Goal: Information Seeking & Learning: Check status

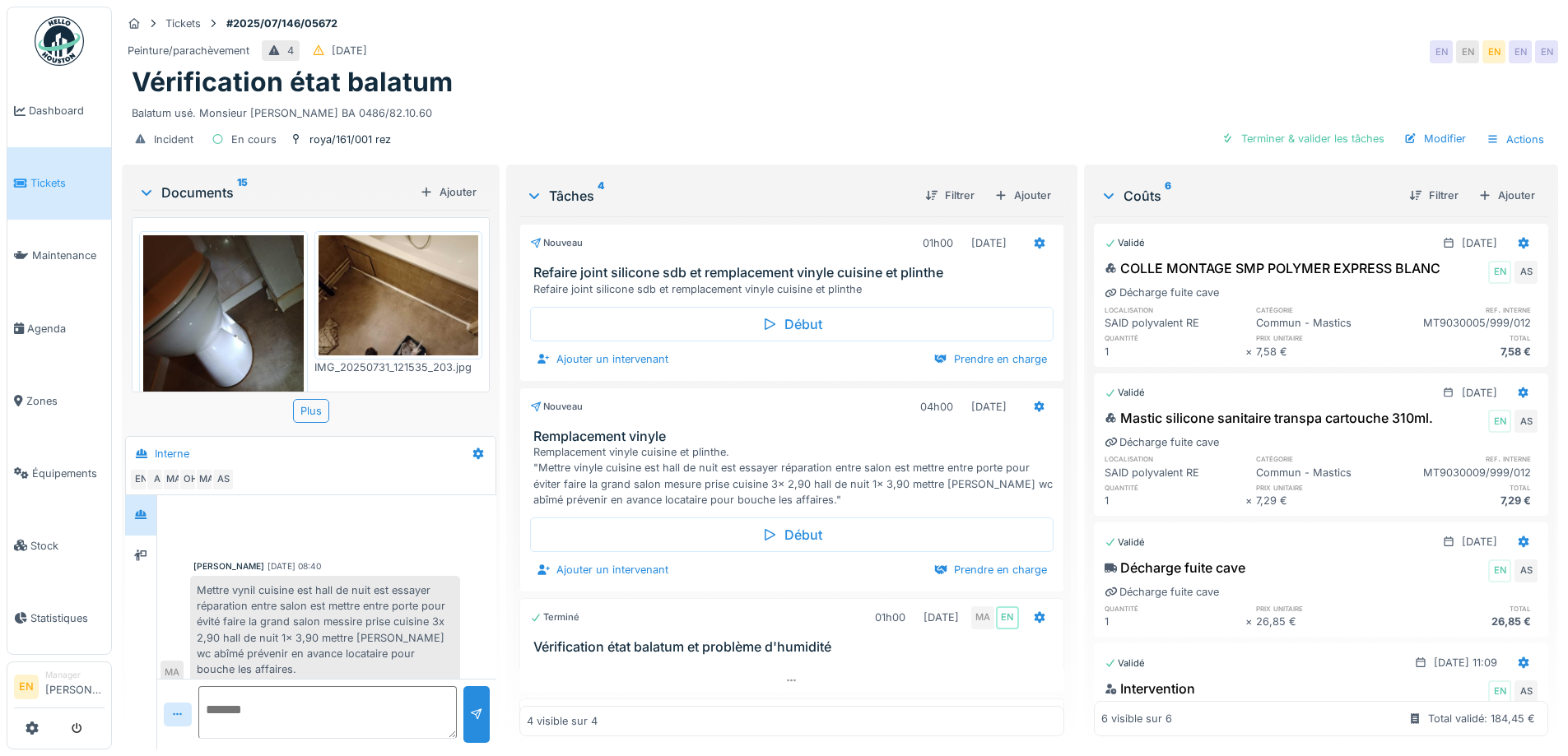
scroll to position [619, 0]
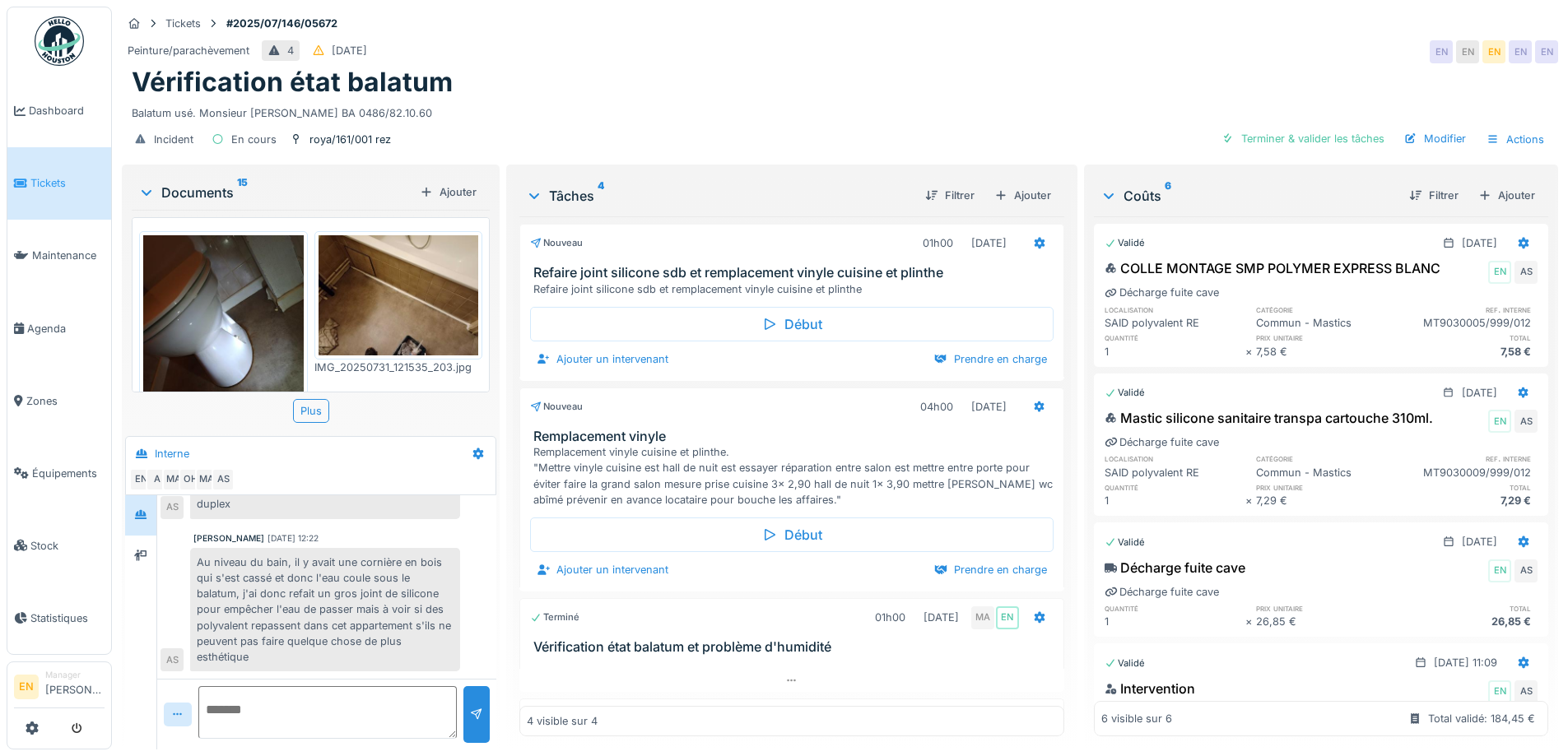
click at [903, 99] on div "Balatum usé. Monsieur Amadou BA 0486/82.10.60" at bounding box center [840, 110] width 1417 height 22
click at [962, 38] on div "Peinture/parachèvement 4 19/07/2025 EN EN EN EN EN" at bounding box center [839, 51] width 1436 height 29
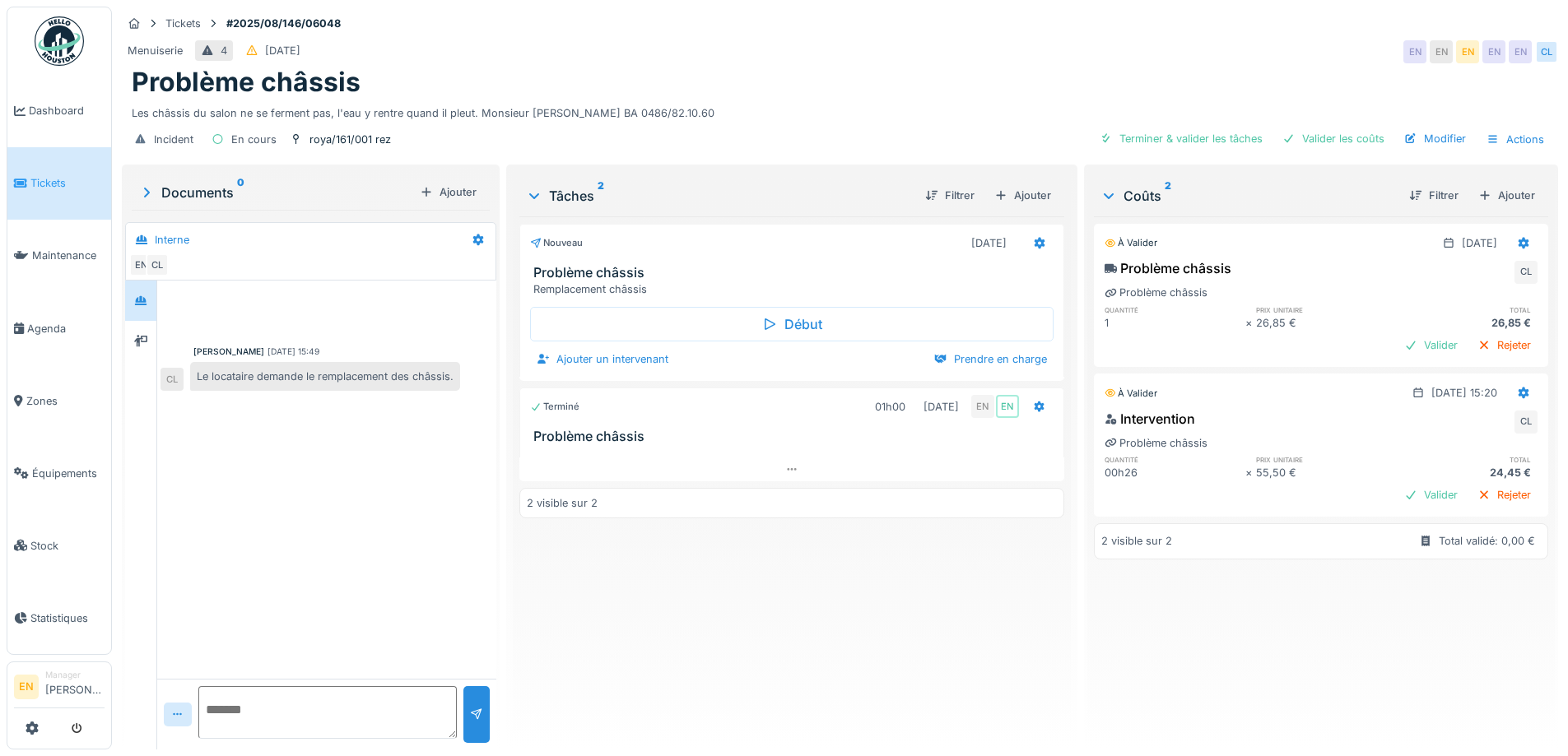
click at [733, 580] on div "Nouveau 02/08/2025 Problème châssis Remplacement châssis Début Ajouter un inter…" at bounding box center [791, 477] width 544 height 520
click at [731, 576] on div "Nouveau 02/08/2025 Problème châssis Remplacement châssis Début Ajouter un inter…" at bounding box center [791, 477] width 544 height 520
click at [1230, 56] on div "Menuiserie 4 02/08/2025 EN EN EN EN EN CL" at bounding box center [839, 51] width 1436 height 29
click at [951, 56] on div "Menuiserie 4 02/08/2025 EN EN EN EN EN CL" at bounding box center [839, 51] width 1436 height 29
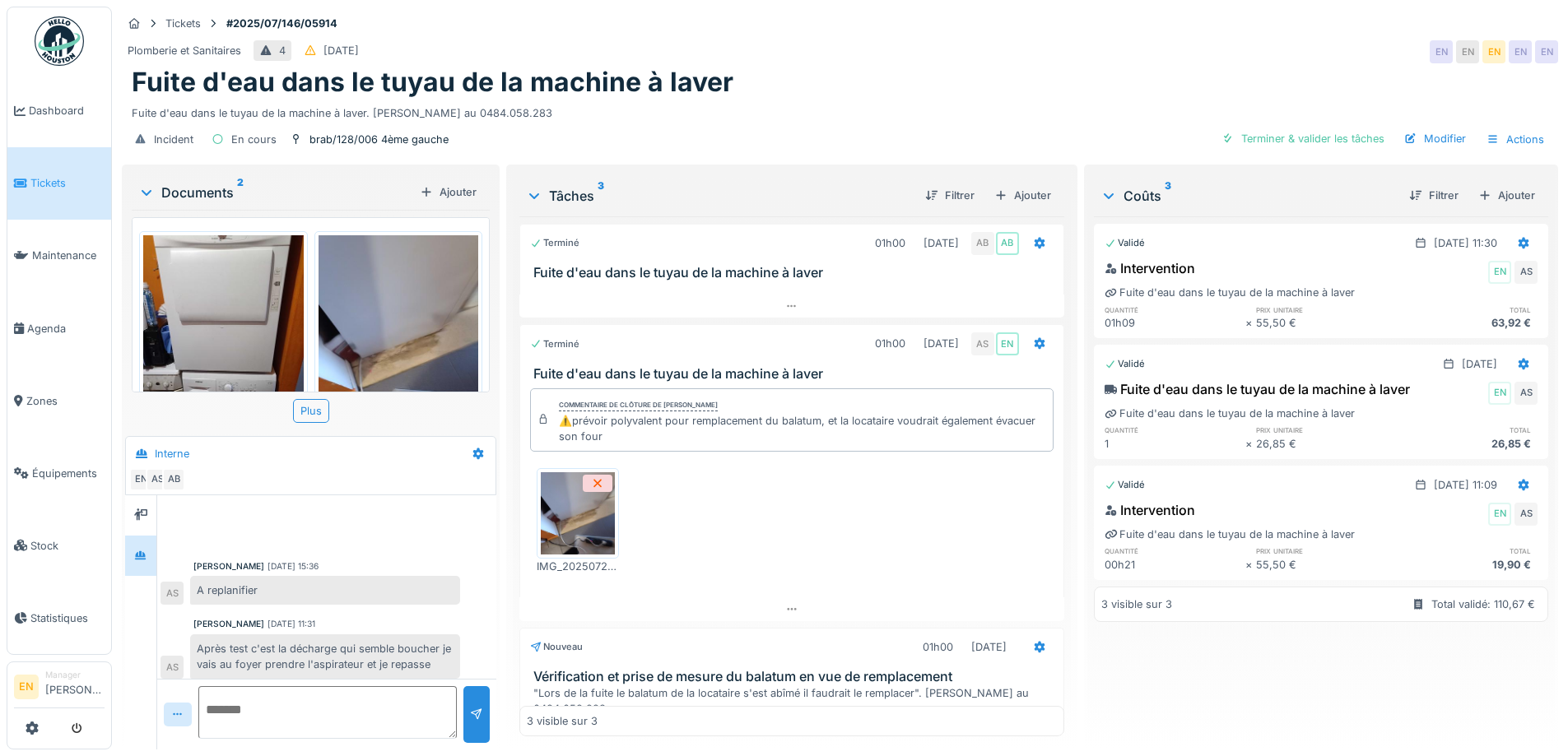
scroll to position [103, 0]
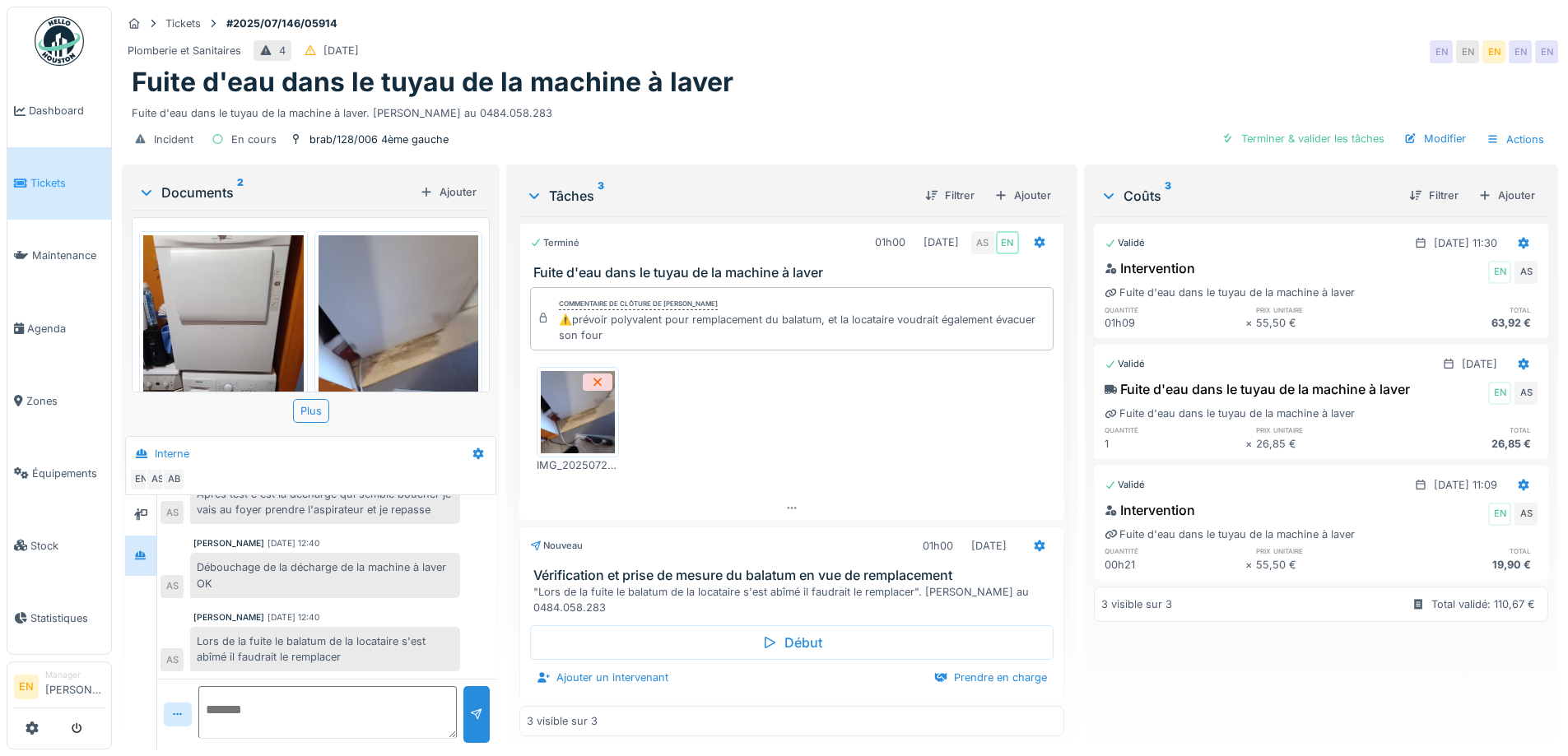
click at [1021, 37] on div "Plomberie et Sanitaires 4 27/07/2025 EN EN EN EN EN" at bounding box center [839, 51] width 1436 height 29
click at [997, 40] on div "Plomberie et Sanitaires 4 27/07/2025 EN EN EN EN EN" at bounding box center [839, 51] width 1436 height 29
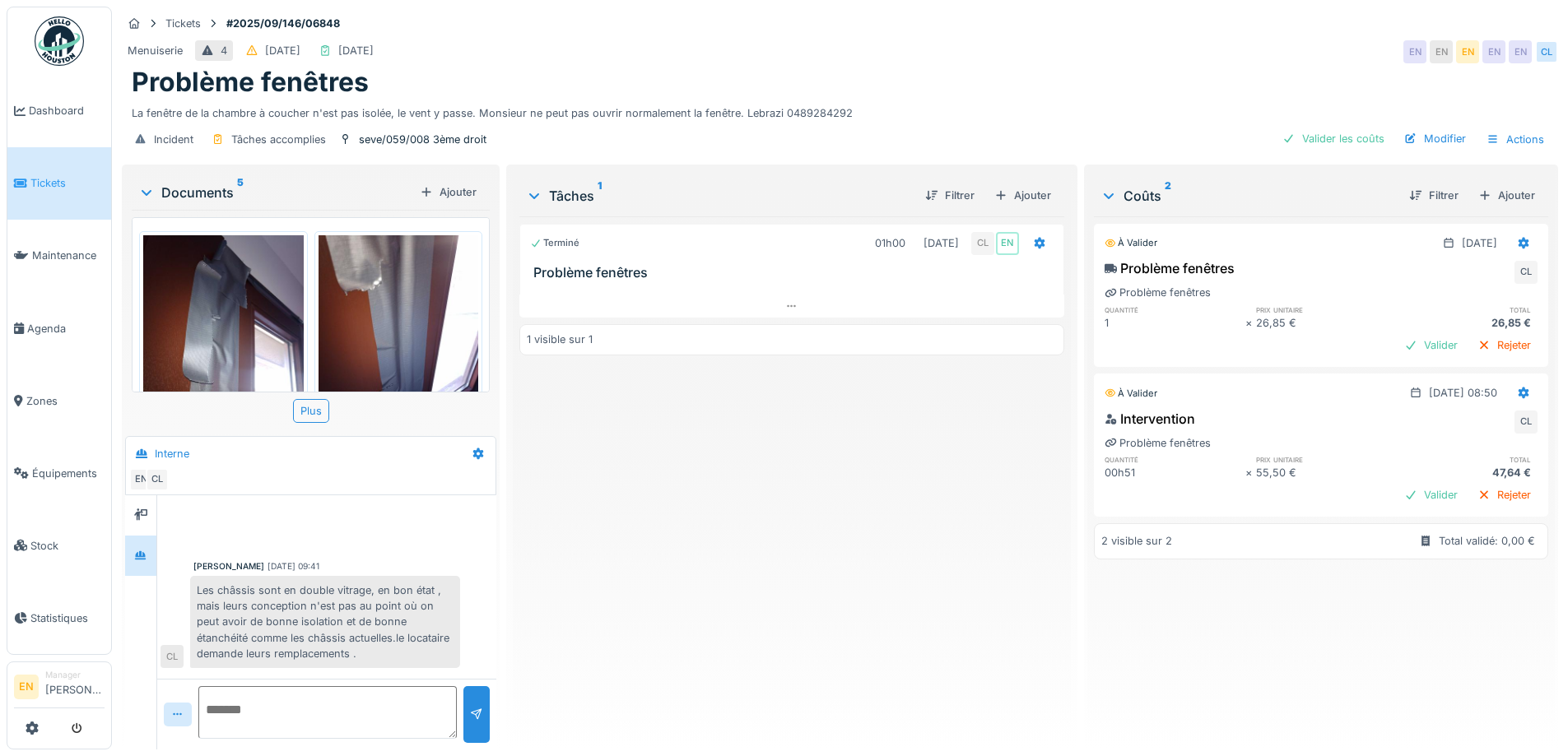
click at [554, 643] on div "Terminé 01h00 05/09/2025 CL EN Problème fenêtres 1 visible sur 1" at bounding box center [791, 477] width 544 height 520
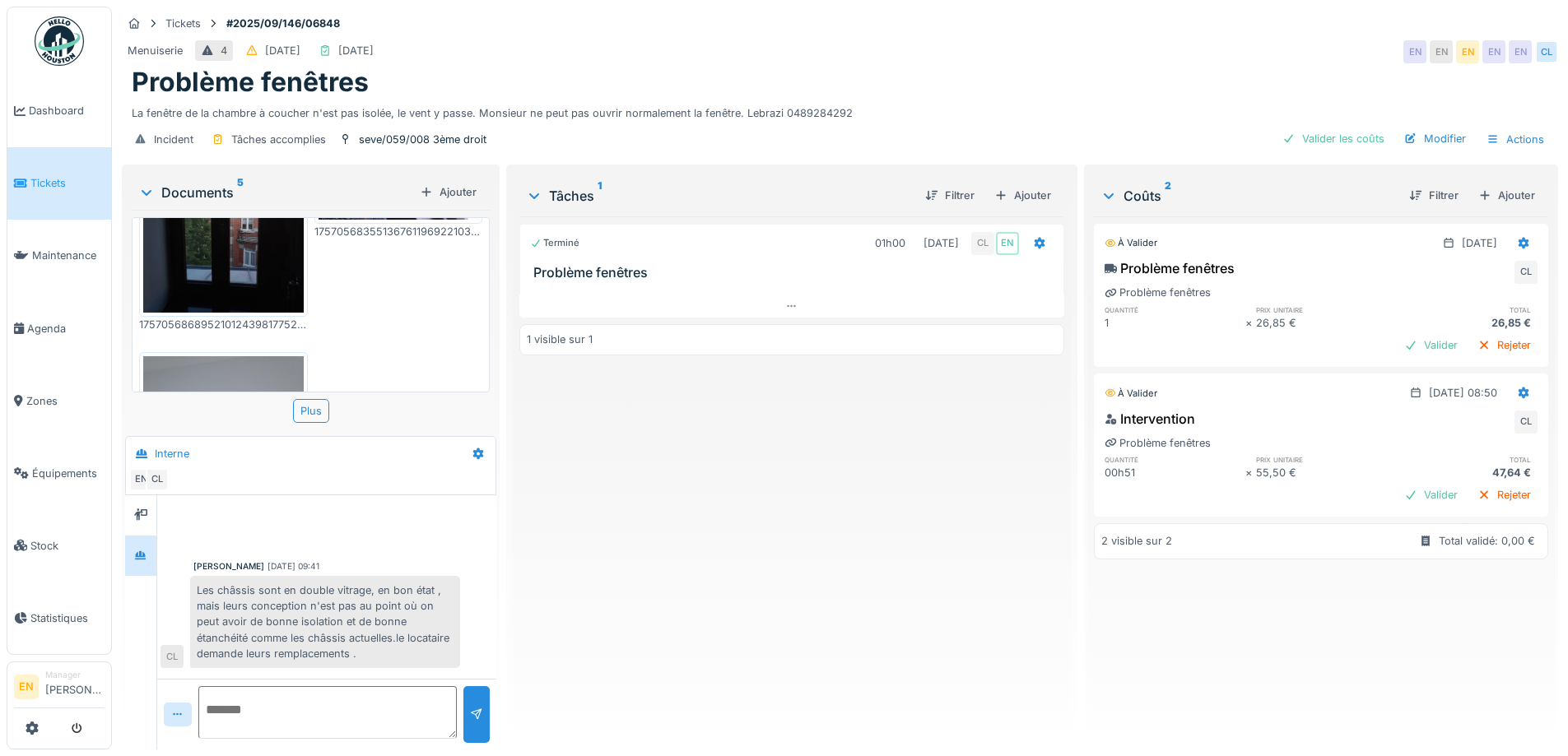
scroll to position [574, 0]
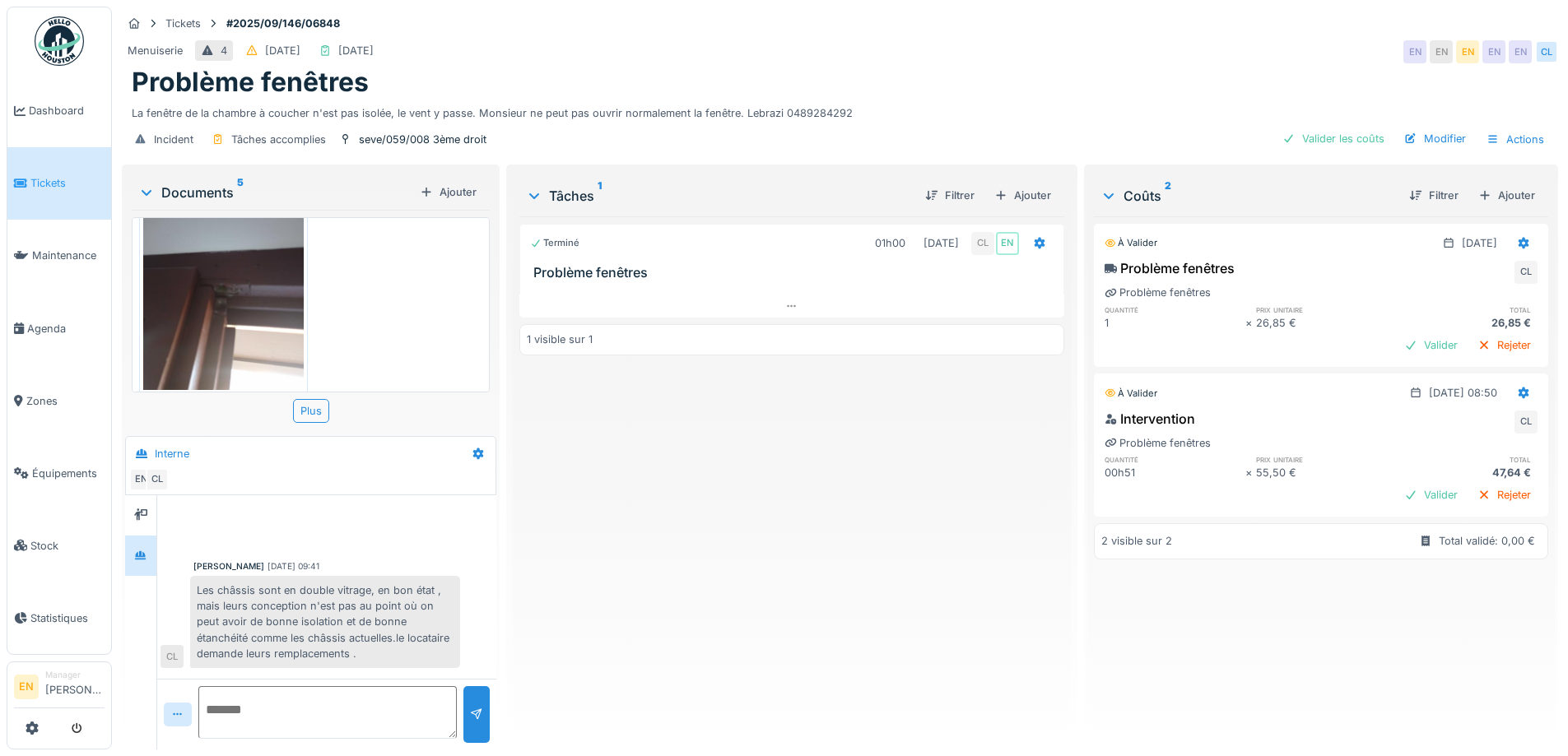
click at [345, 633] on div "Les châssis sont en double vitrage, en bon état , mais leurs conception n'est p…" at bounding box center [325, 621] width 270 height 92
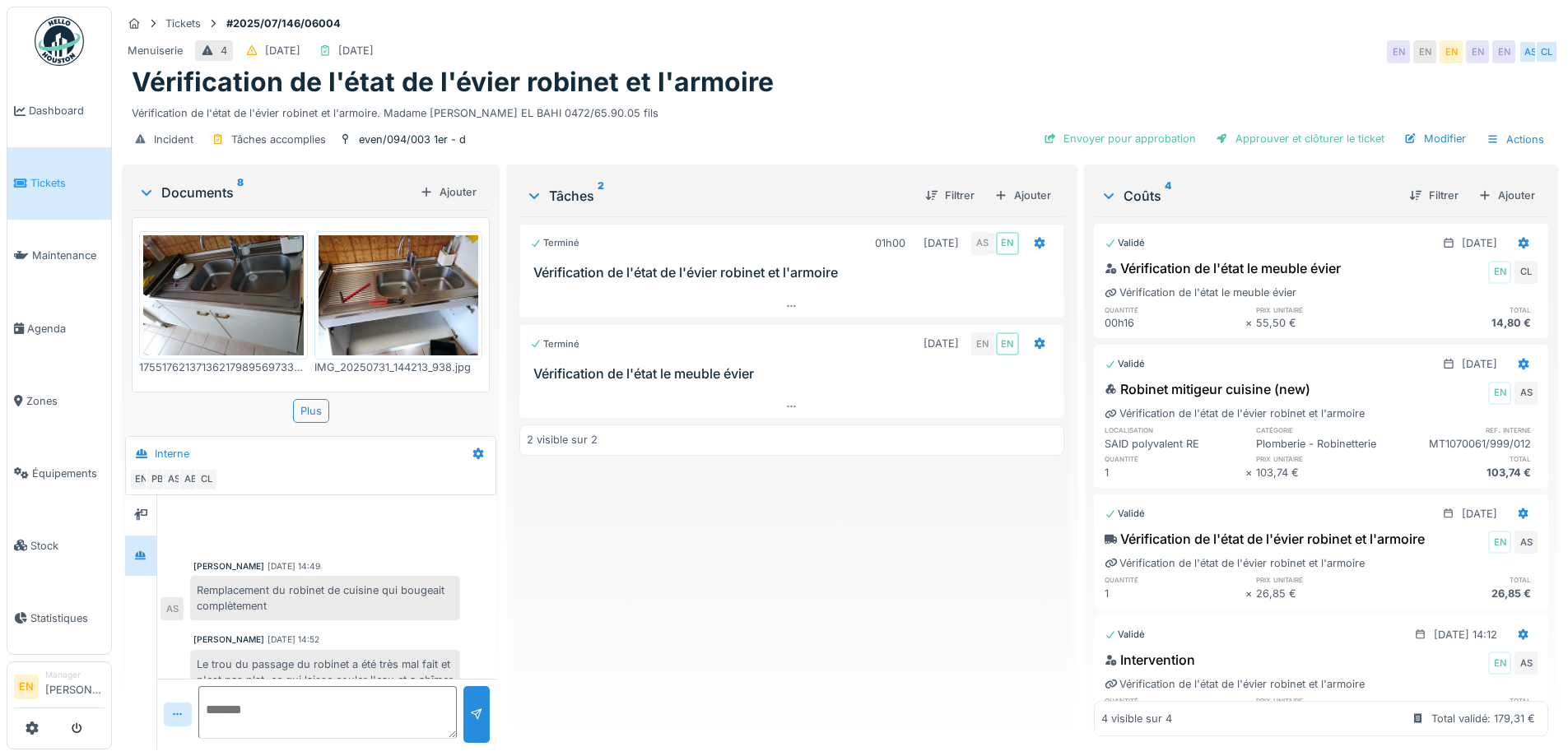
scroll to position [169, 0]
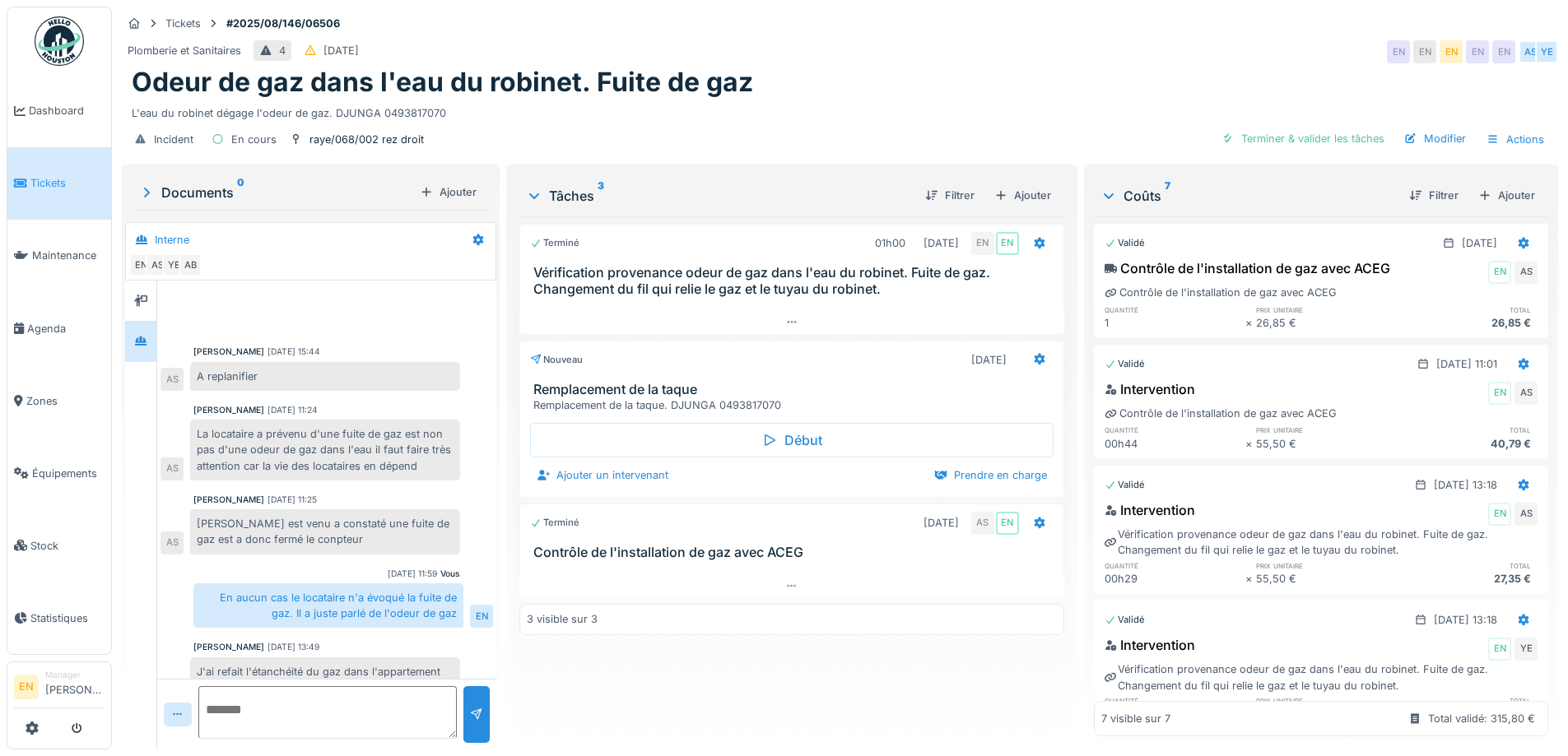
scroll to position [377, 0]
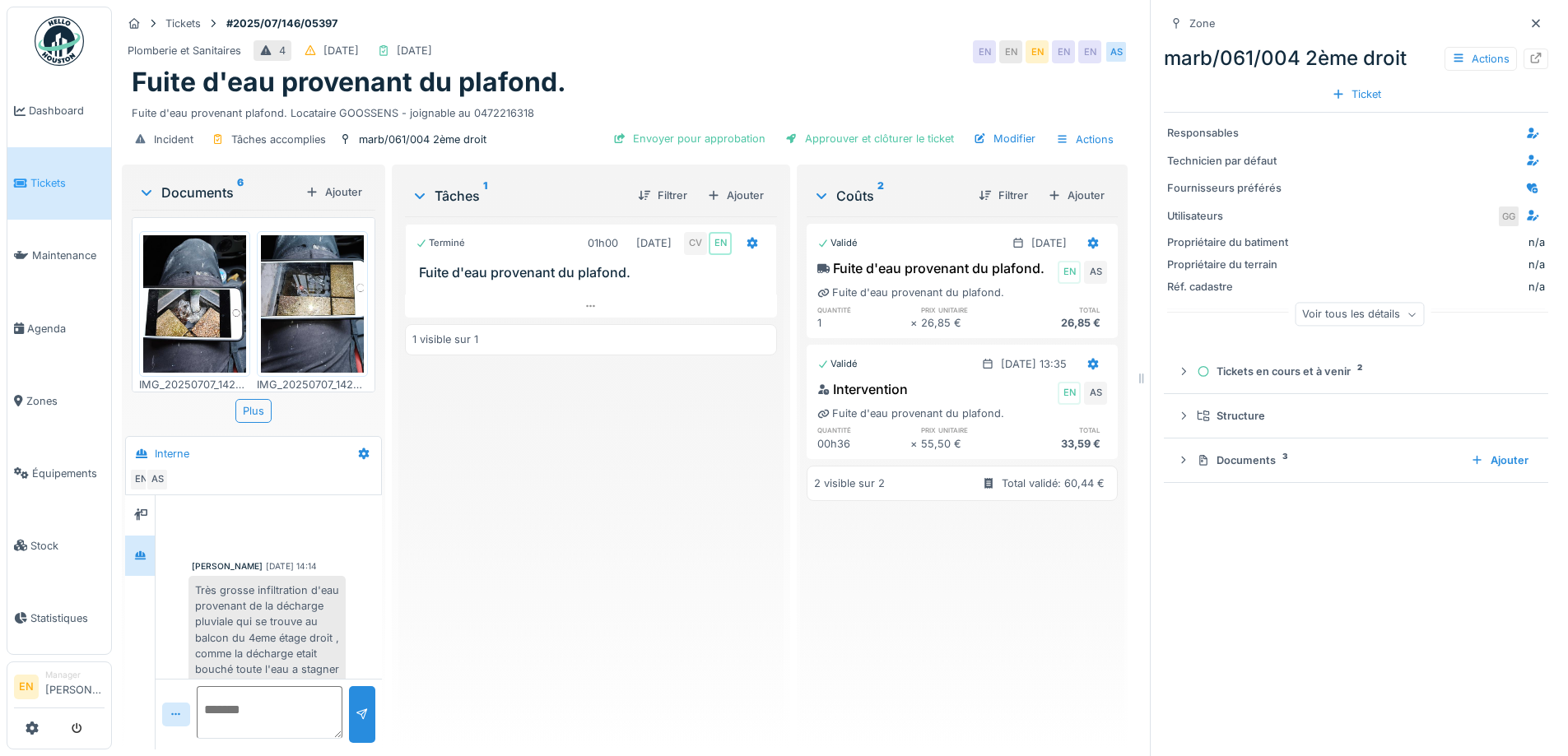
scroll to position [204, 0]
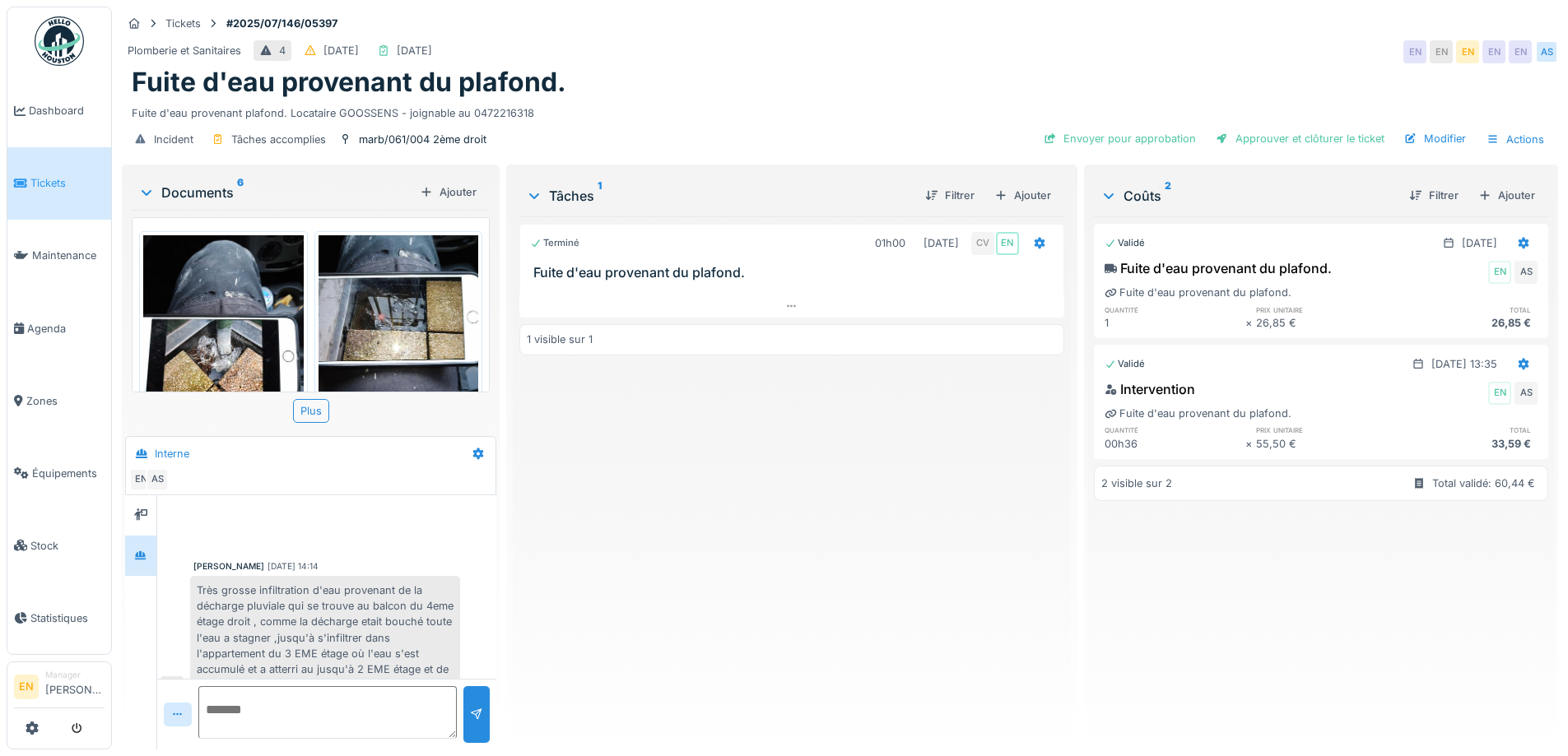
scroll to position [401, 0]
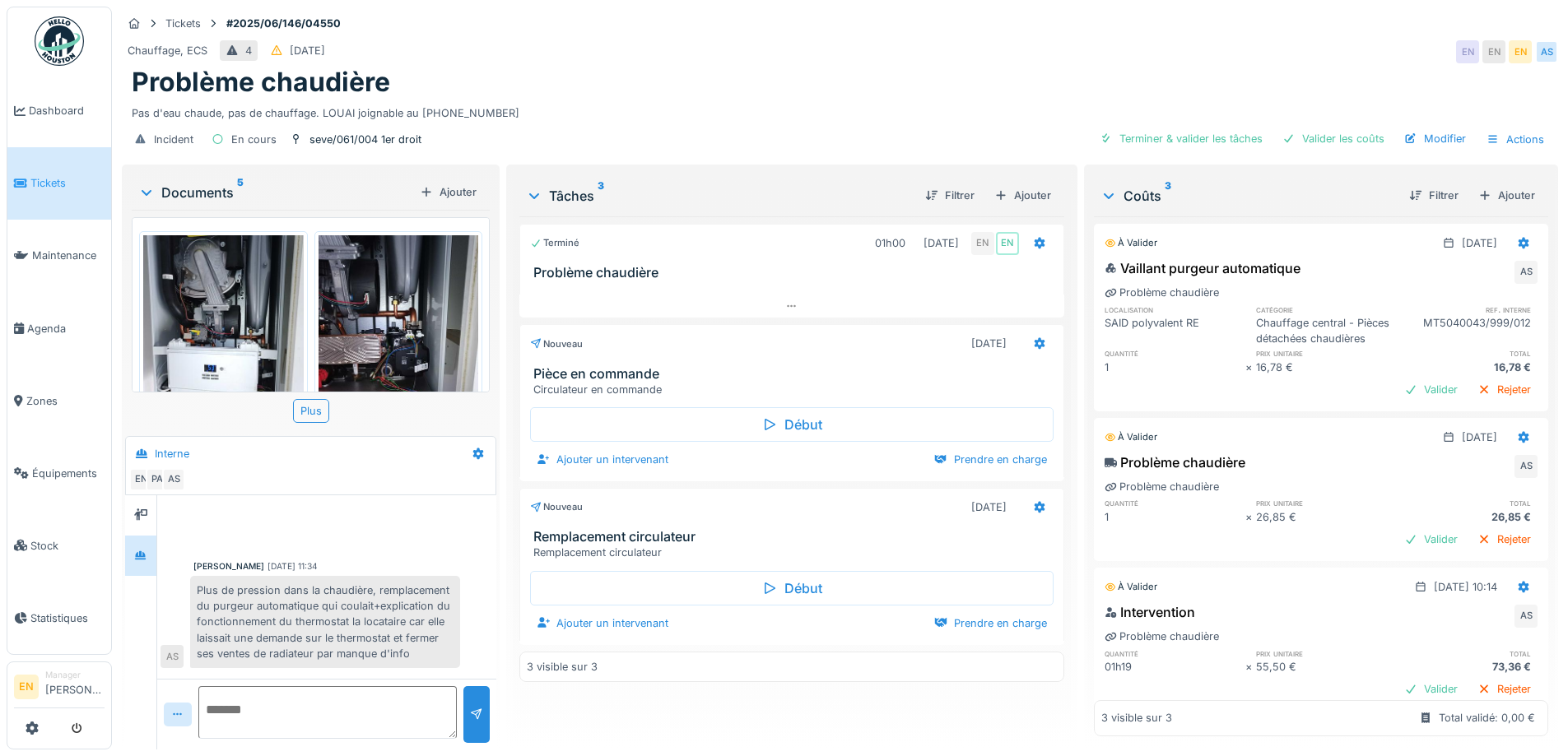
scroll to position [103, 0]
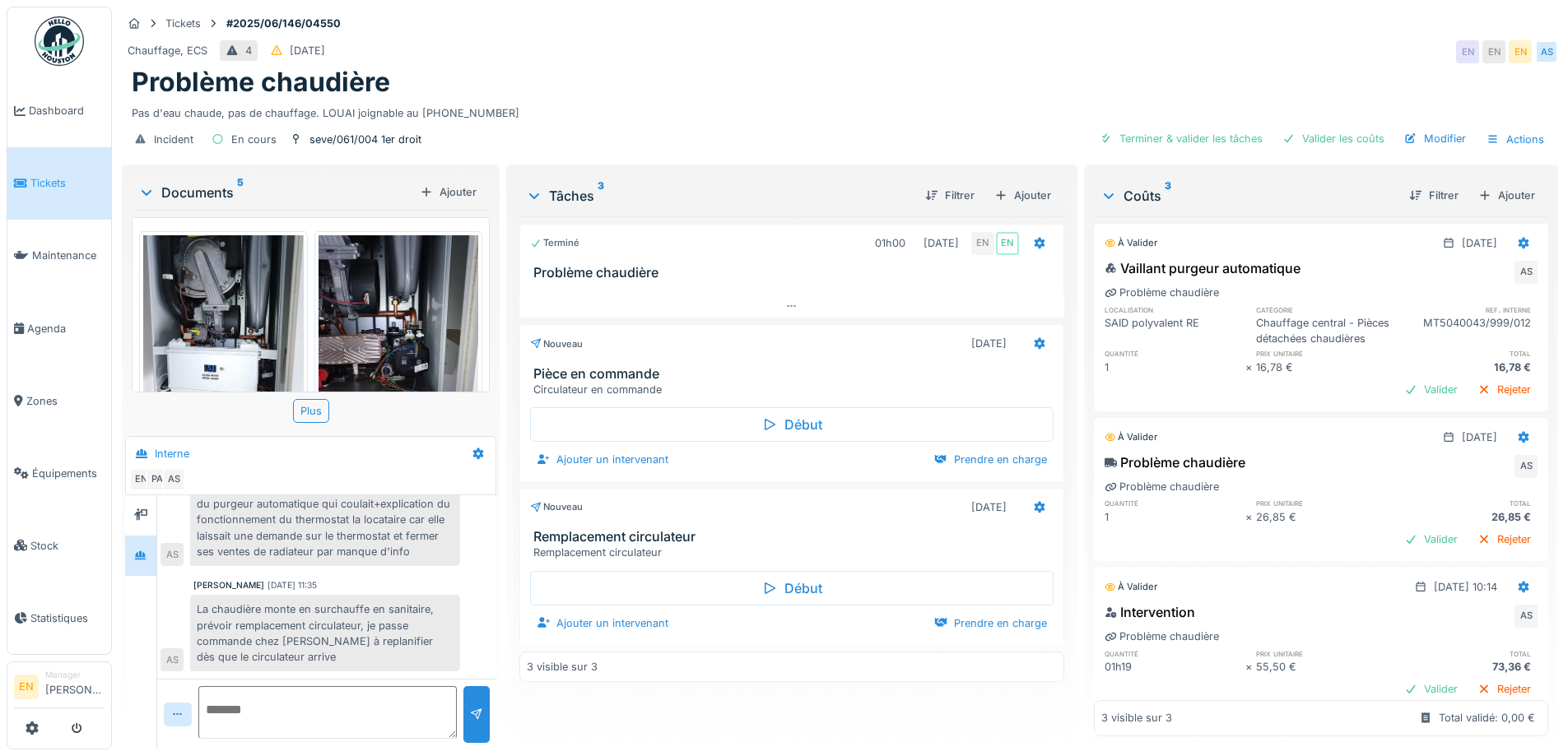
click at [888, 121] on div "Incident En cours seve/061/004 1er droit Terminer & valider les tâches Valider …" at bounding box center [839, 139] width 1436 height 37
click at [950, 99] on div "Pas d'eau chaude, pas de chauffage. LOUAI joignable au 0486.14.62.78" at bounding box center [840, 110] width 1417 height 22
click at [1210, 37] on div "Chauffage, ECS 4 08/06/2025 EN EN EN AS" at bounding box center [839, 51] width 1436 height 29
click at [847, 121] on div "Incident En cours seve/061/004 1er droit Terminer & valider les tâches Valider …" at bounding box center [839, 139] width 1436 height 37
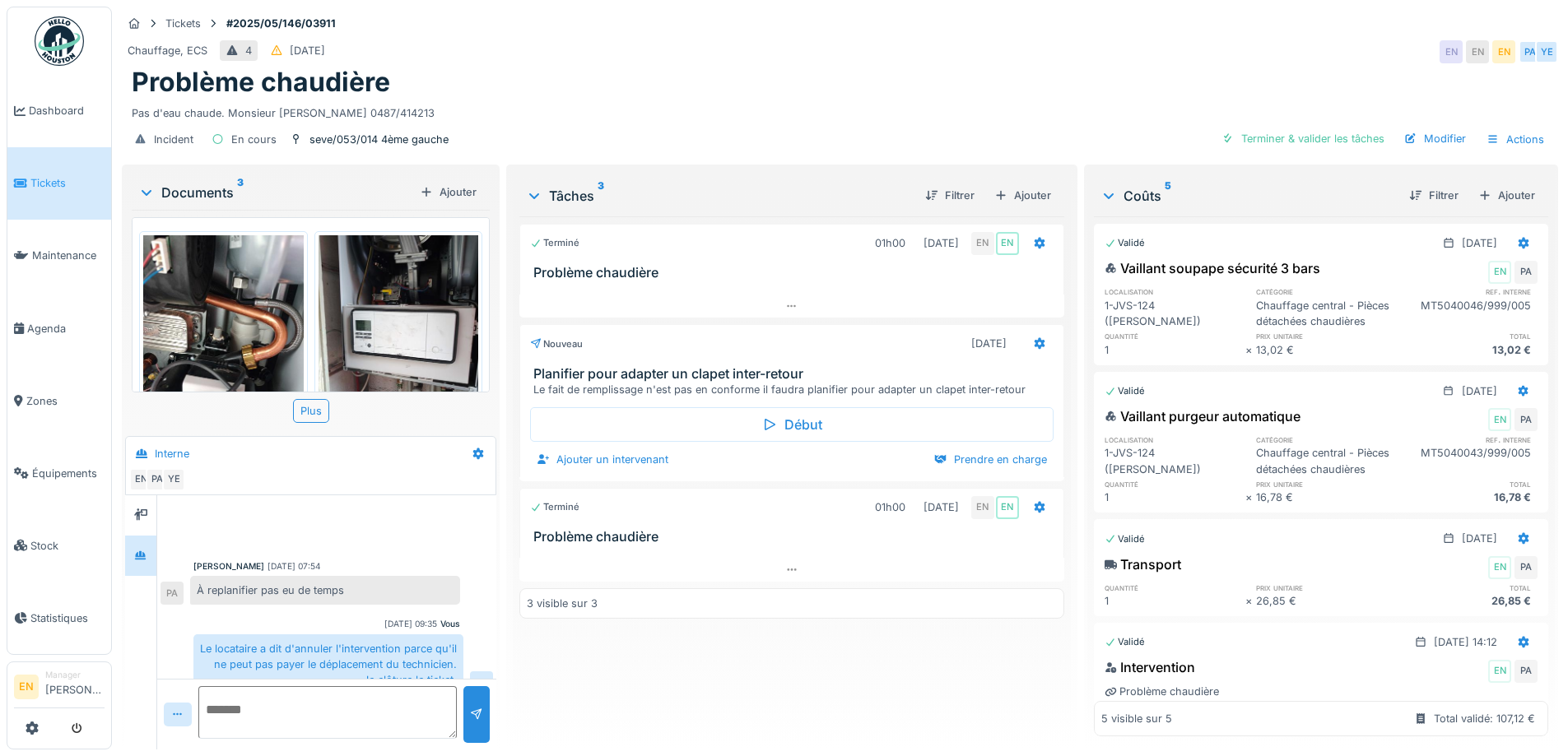
scroll to position [235, 0]
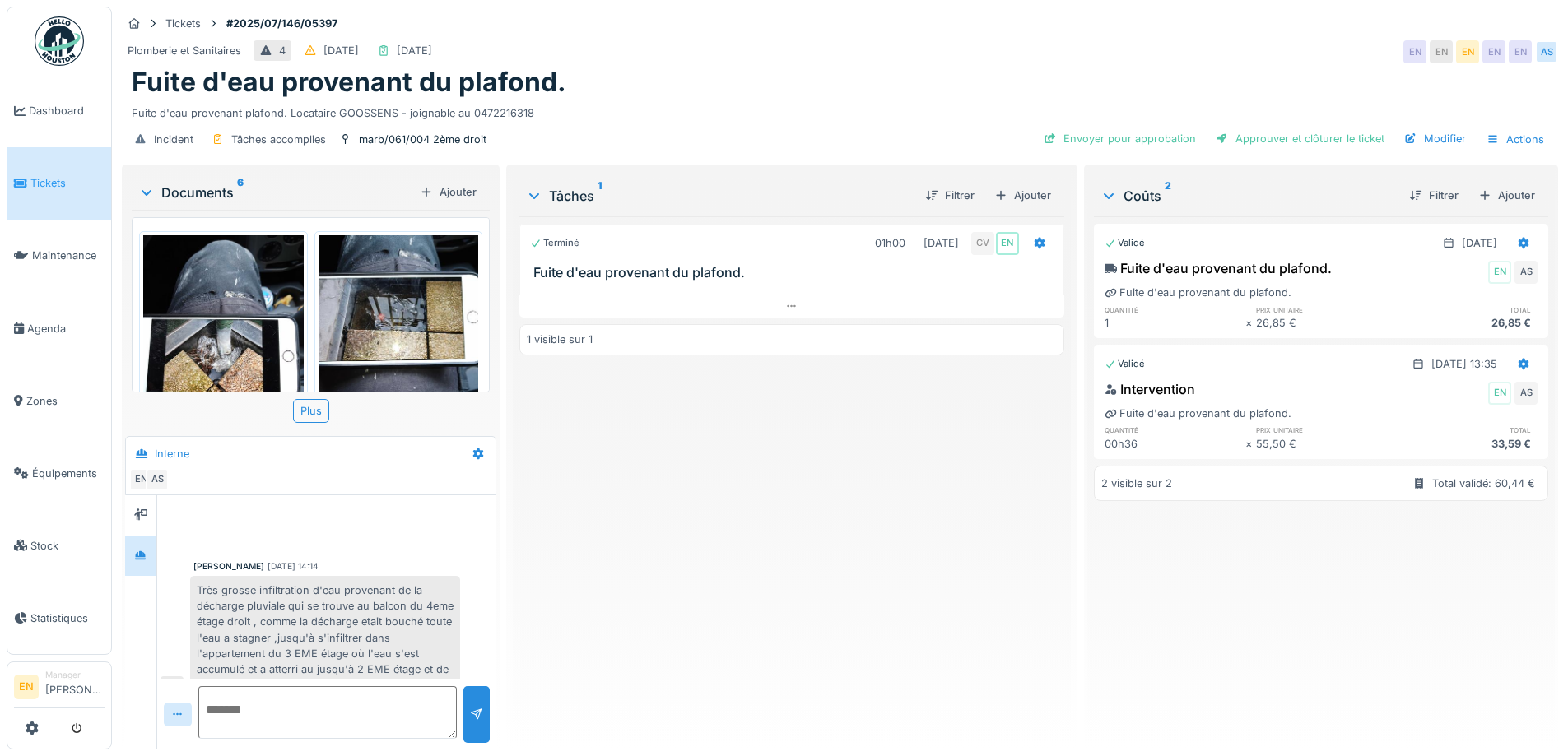
scroll to position [402, 0]
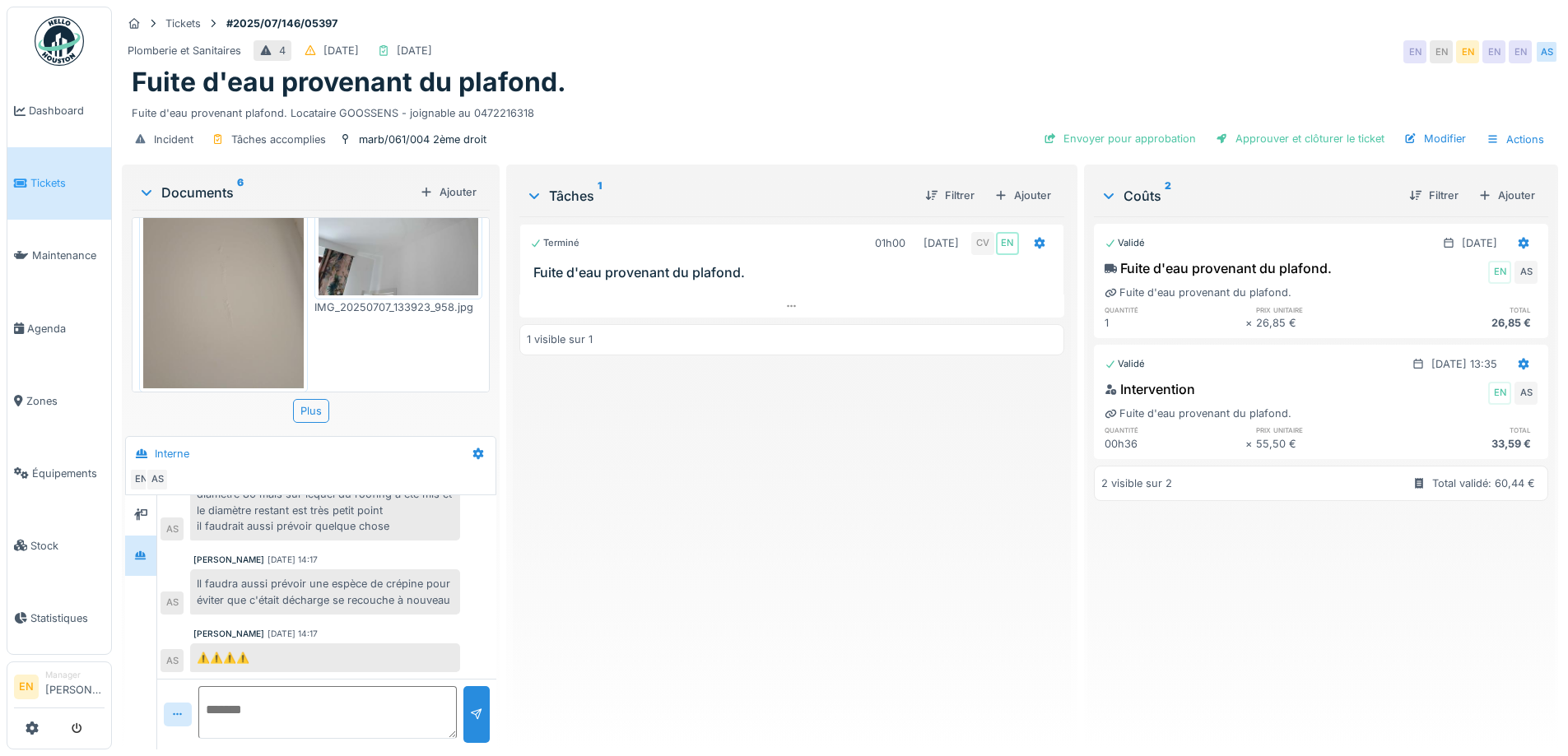
click at [669, 609] on div "Terminé 01h00 07/07/2025 CV EN Fuite d'eau provenant du plafond. 1 visible sur 1" at bounding box center [791, 477] width 544 height 520
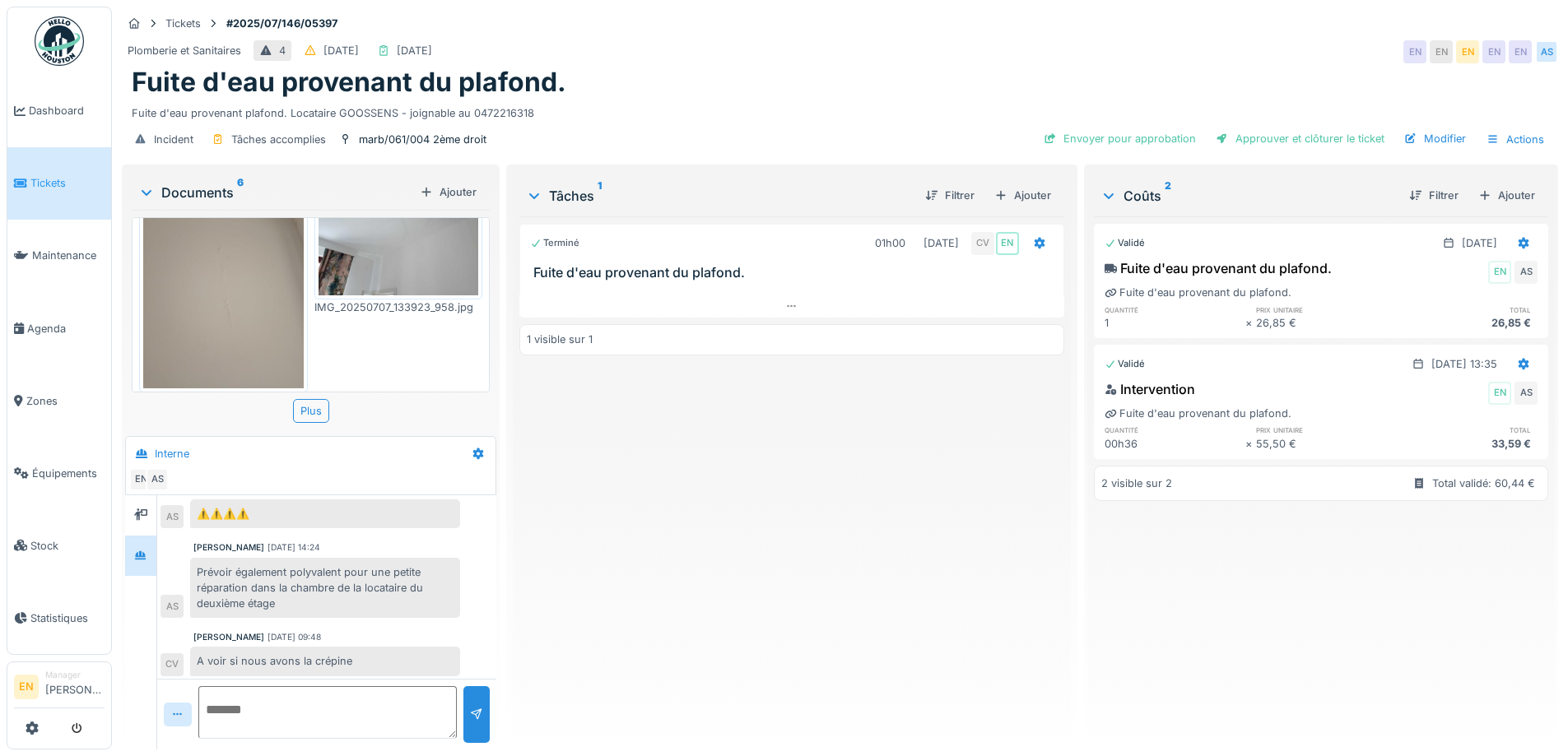
scroll to position [566, 0]
drag, startPoint x: 604, startPoint y: 450, endPoint x: 539, endPoint y: 355, distance: 115.1
click at [603, 449] on div "Terminé 01h00 07/07/2025 CV EN Fuite d'eau provenant du plafond. 1 visible sur 1" at bounding box center [791, 477] width 544 height 520
click at [427, 132] on div "marb/061/004 2ème droit" at bounding box center [422, 139] width 127 height 16
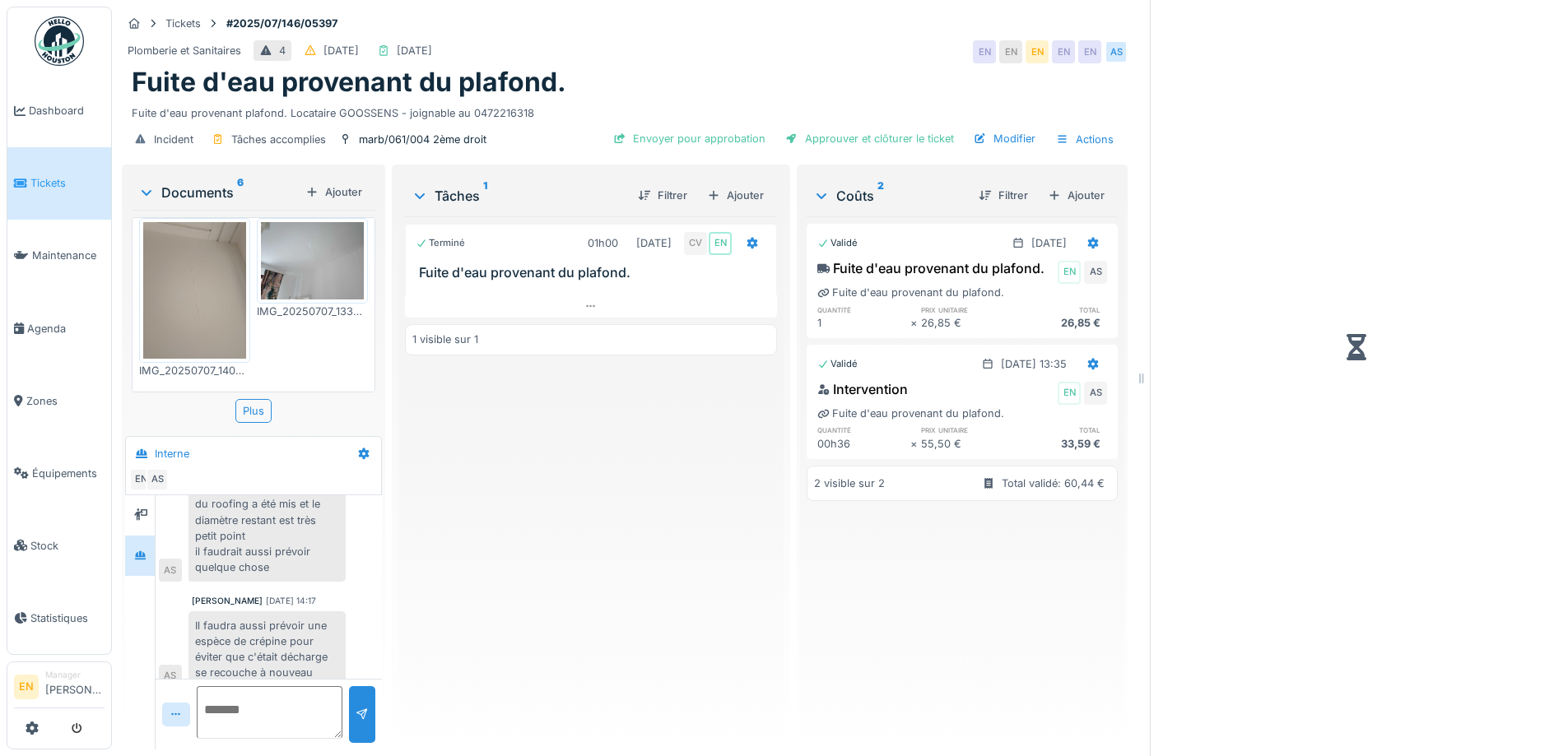
scroll to position [802, 0]
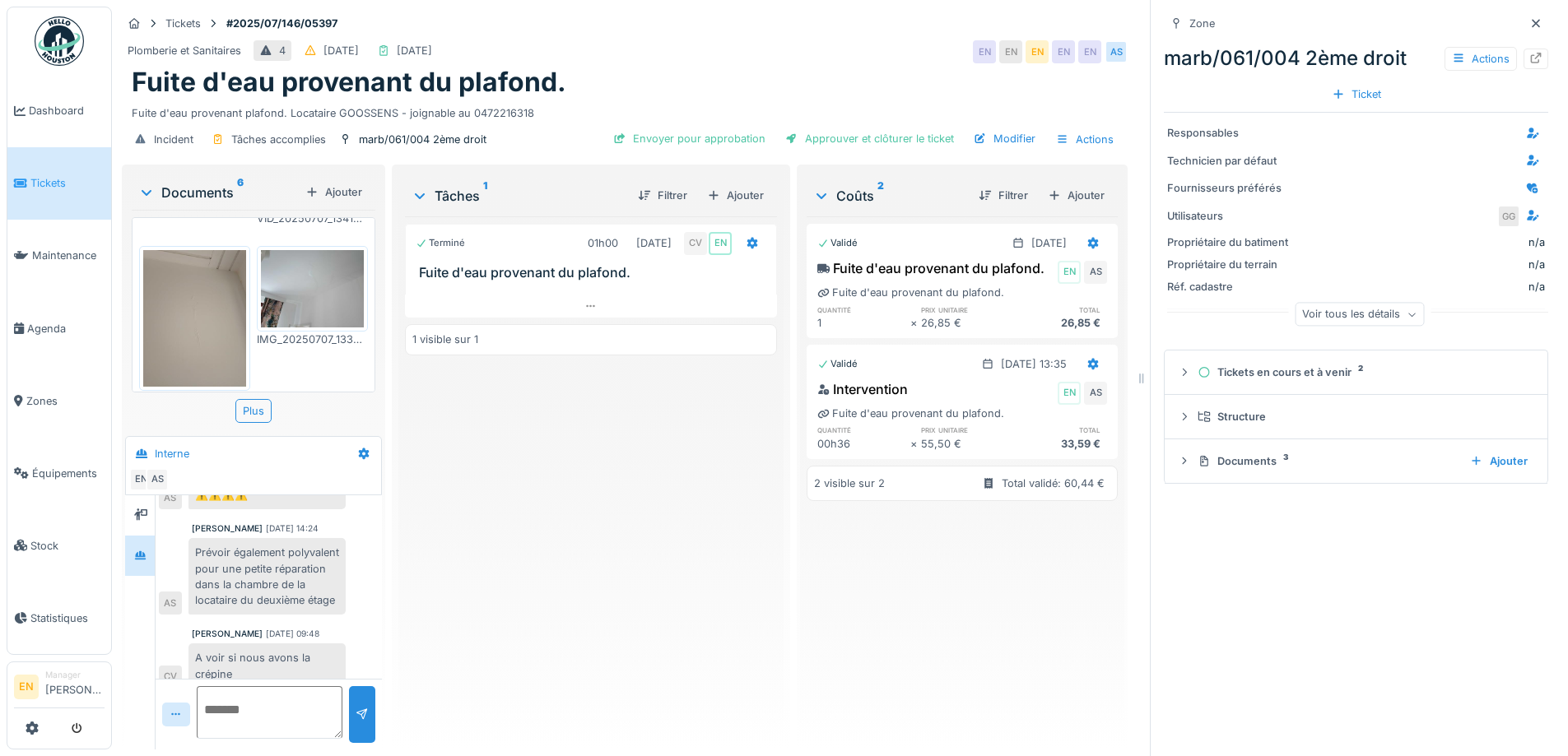
click at [432, 470] on div "Terminé 01h00 07/07/2025 CV EN Fuite d'eau provenant du plafond. 1 visible sur 1" at bounding box center [590, 477] width 372 height 520
click at [1531, 53] on icon at bounding box center [1537, 59] width 11 height 11
click at [559, 641] on div "Terminé 01h00 07/07/2025 CV EN Fuite d'eau provenant du plafond. 1 visible sur 1" at bounding box center [590, 477] width 372 height 520
click at [557, 577] on div "Terminé 01h00 07/07/2025 CV EN Fuite d'eau provenant du plafond. 1 visible sur 1" at bounding box center [590, 477] width 372 height 520
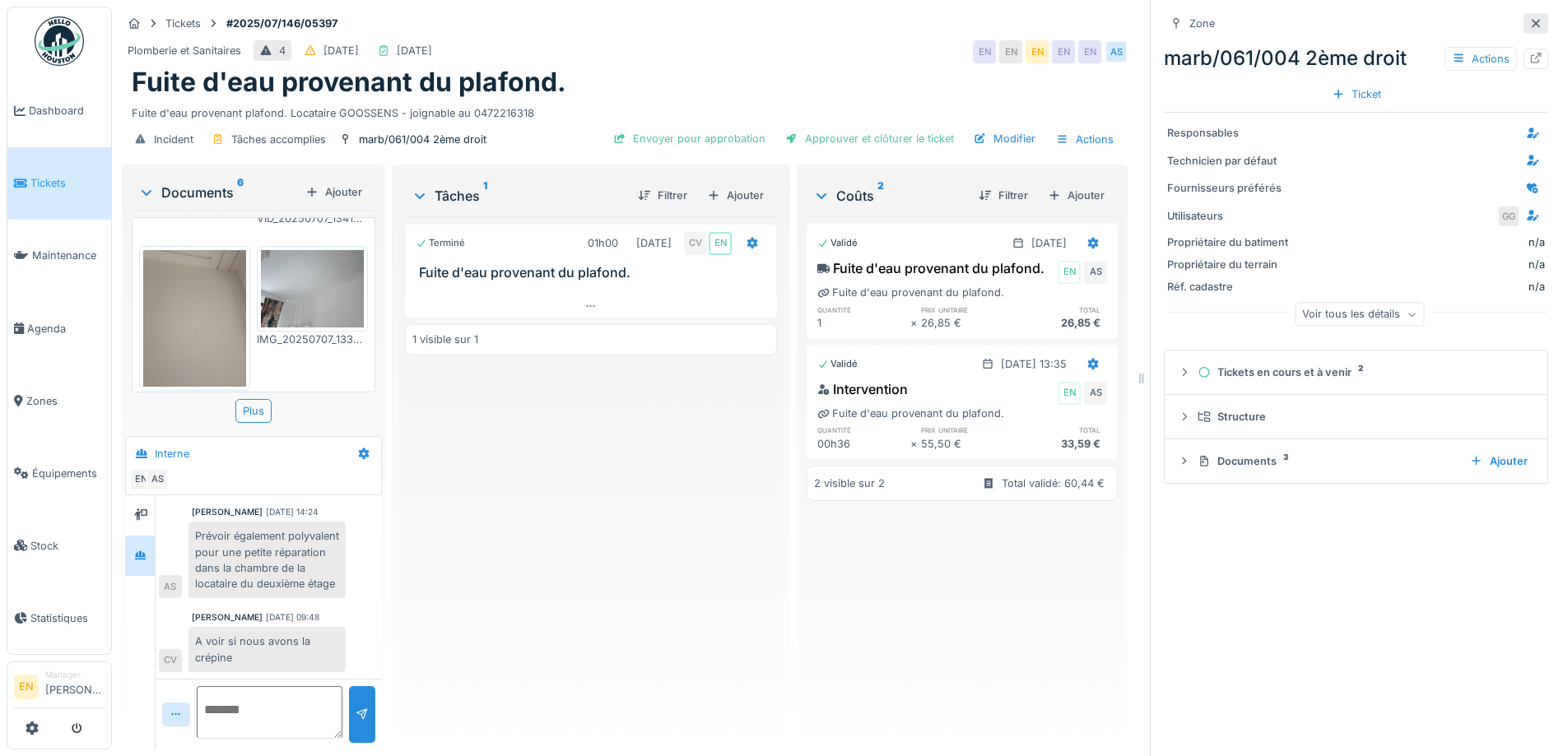
click at [1532, 19] on icon at bounding box center [1536, 23] width 8 height 8
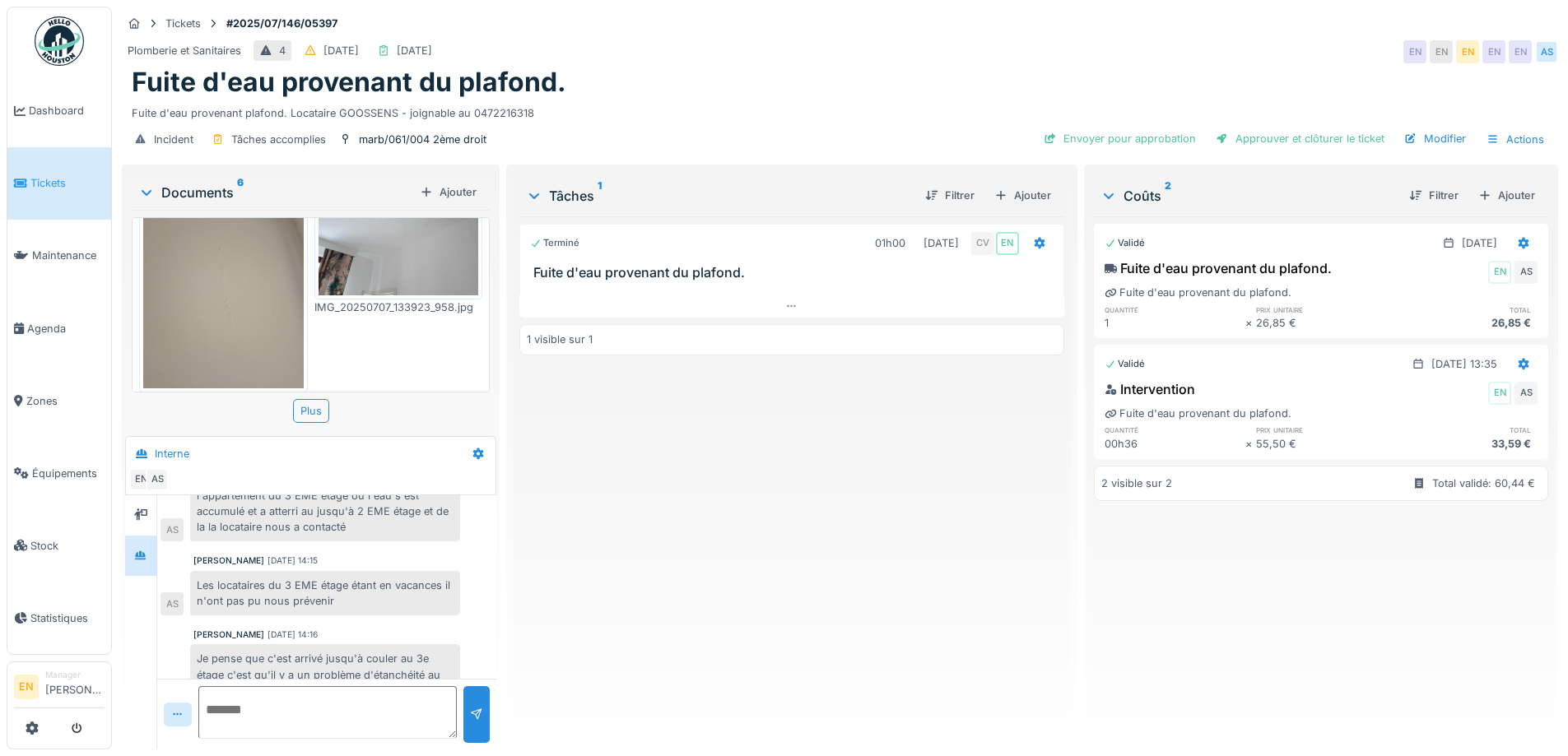
scroll to position [165, 0]
click at [887, 580] on div "Terminé 01h00 07/07/2025 CV EN Fuite d'eau provenant du plafond. 1 visible sur 1" at bounding box center [791, 477] width 544 height 520
click at [829, 564] on div "Terminé 01h00 07/07/2025 CV EN Fuite d'eau provenant du plafond. 1 visible sur 1" at bounding box center [791, 477] width 544 height 520
click at [66, 50] on img at bounding box center [59, 41] width 49 height 49
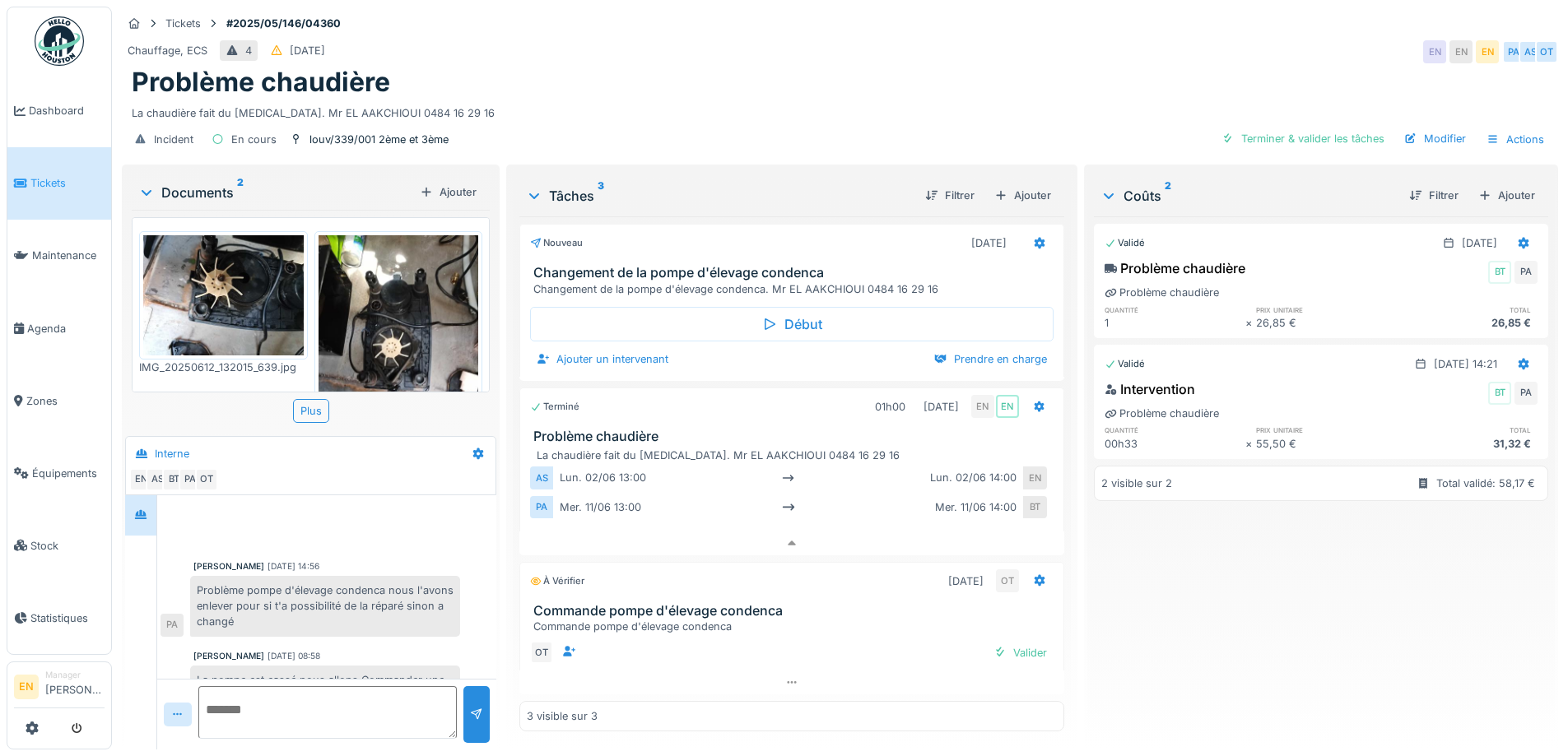
scroll to position [38, 0]
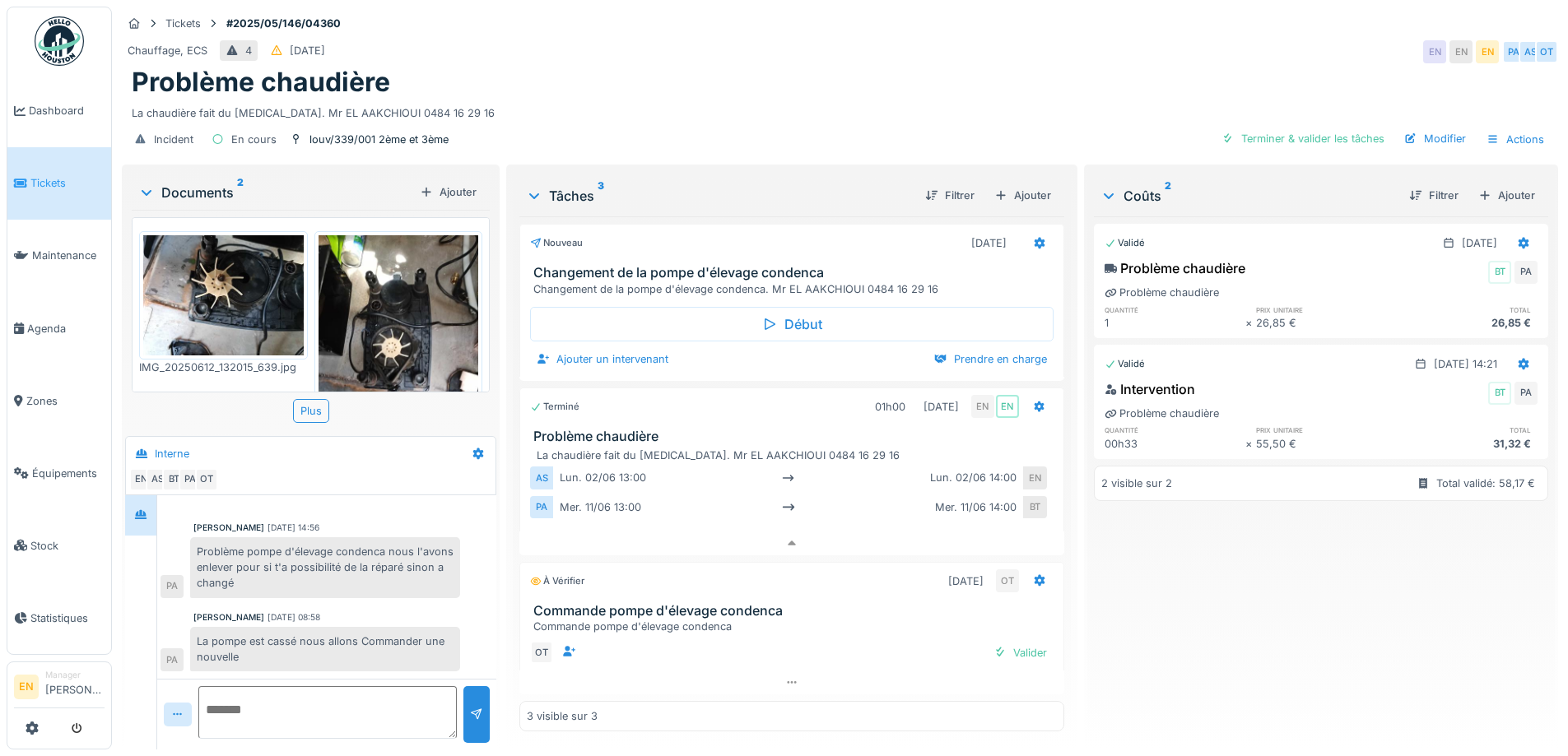
click at [698, 99] on div "La chaudière fait du [MEDICAL_DATA]. Mr EL AAKCHIOUI 0484 16 29 16" at bounding box center [840, 110] width 1417 height 22
click at [630, 103] on div "La chaudière fait du [MEDICAL_DATA]. Mr EL AAKCHIOUI 0484 16 29 16" at bounding box center [840, 110] width 1417 height 22
click at [833, 67] on div "Problème chaudière" at bounding box center [840, 82] width 1417 height 31
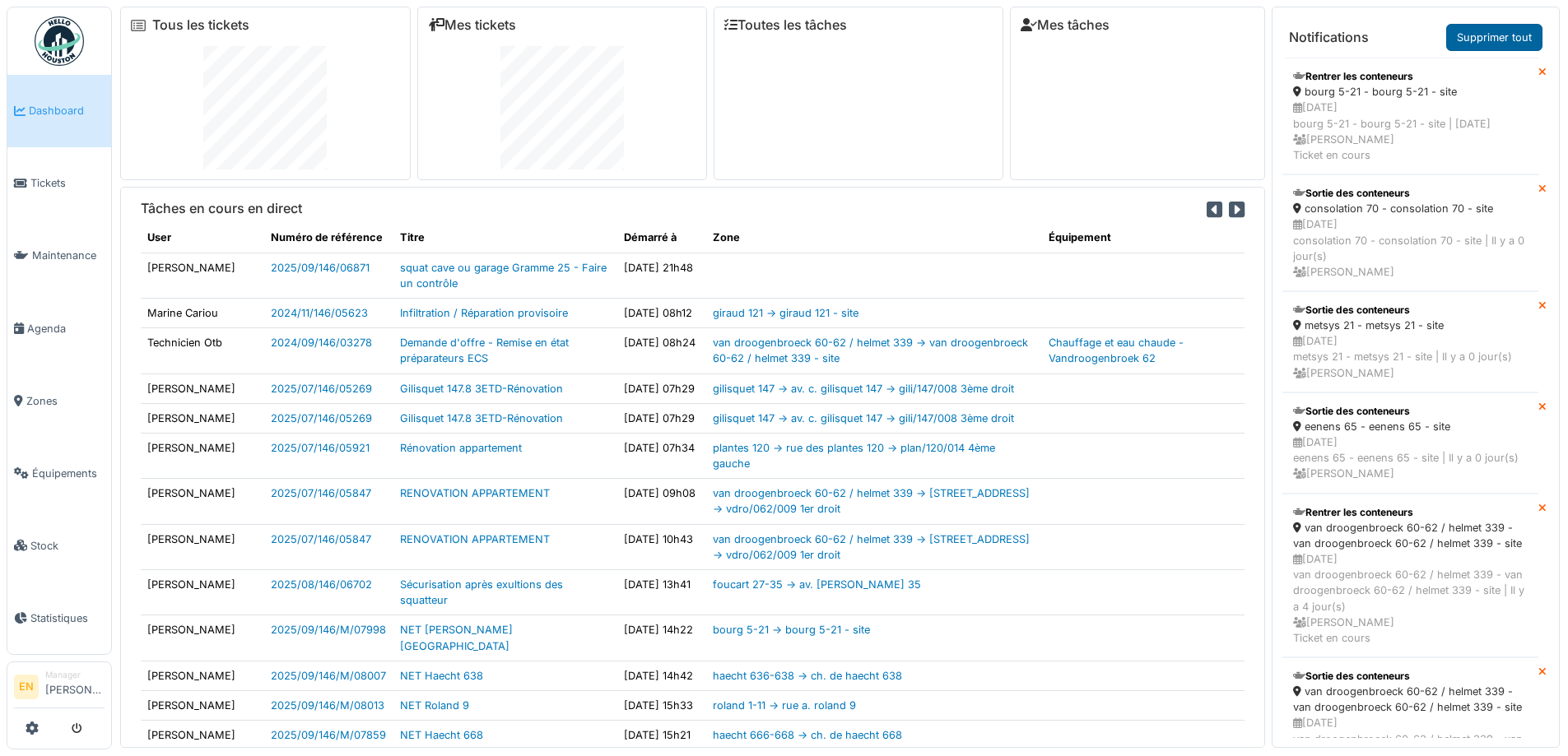
click at [1493, 33] on link "Supprimer tout" at bounding box center [1494, 38] width 96 height 27
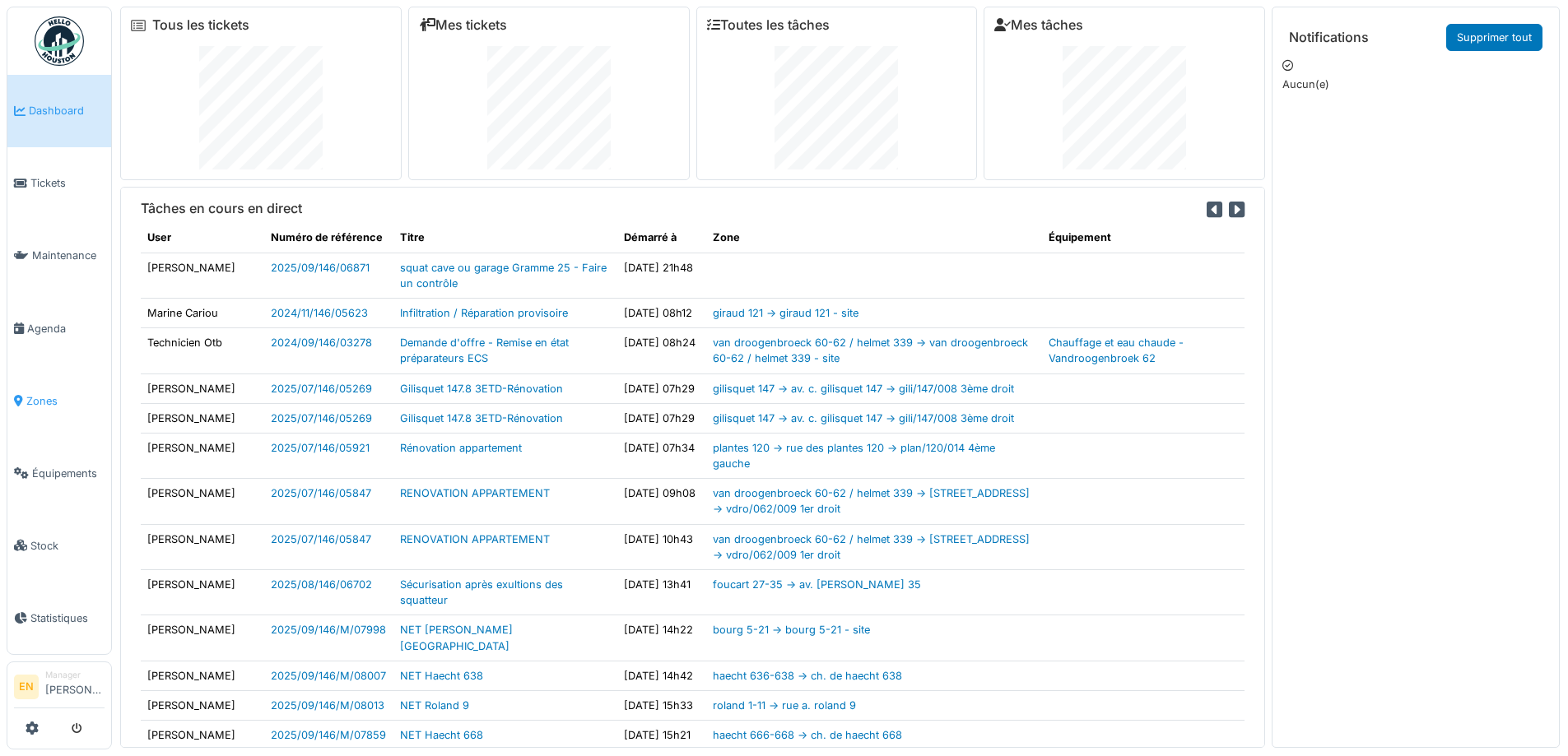
click at [38, 394] on span "Zones" at bounding box center [65, 401] width 78 height 16
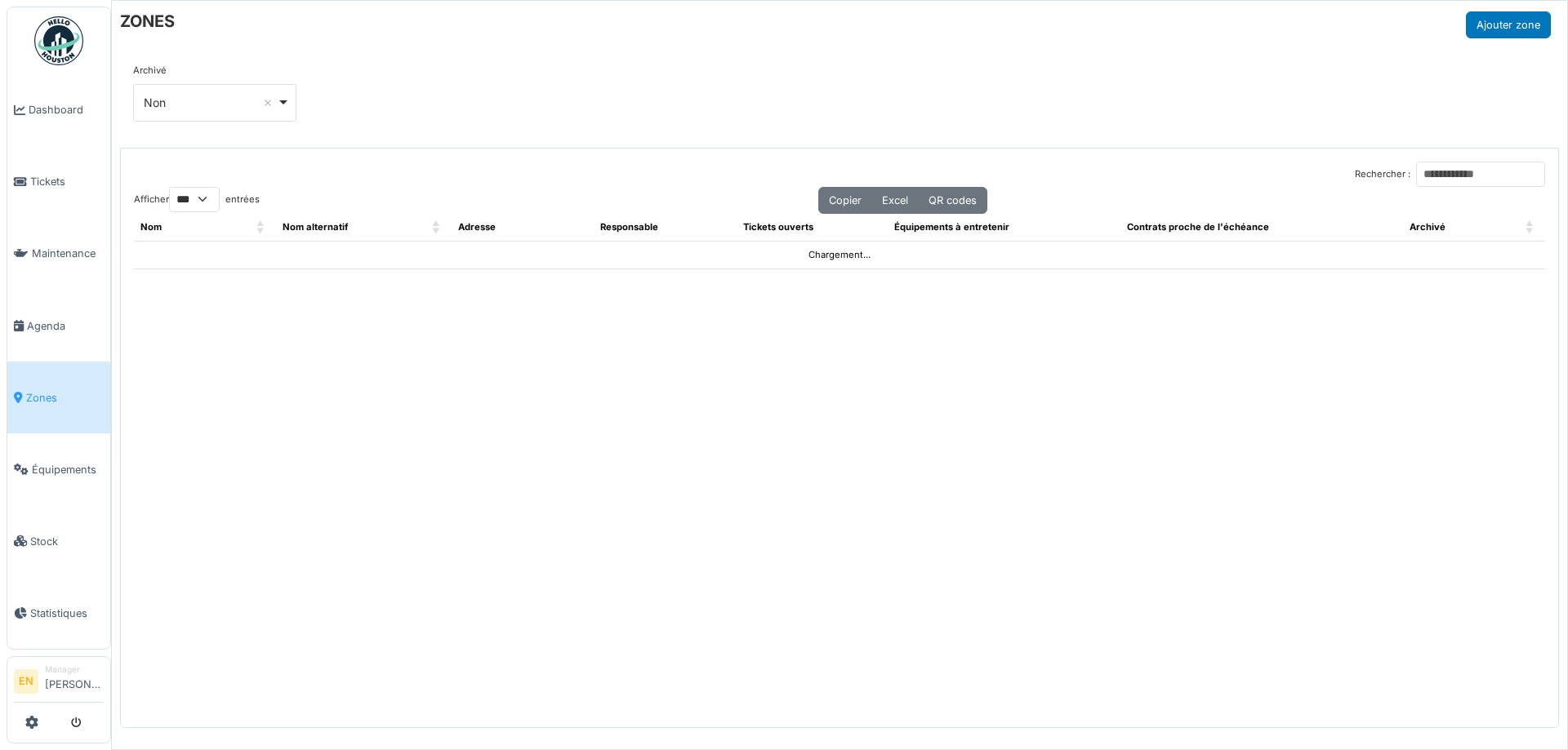
select select "***"
click at [1433, 167] on input "Rechercher :" at bounding box center [1480, 174] width 129 height 25
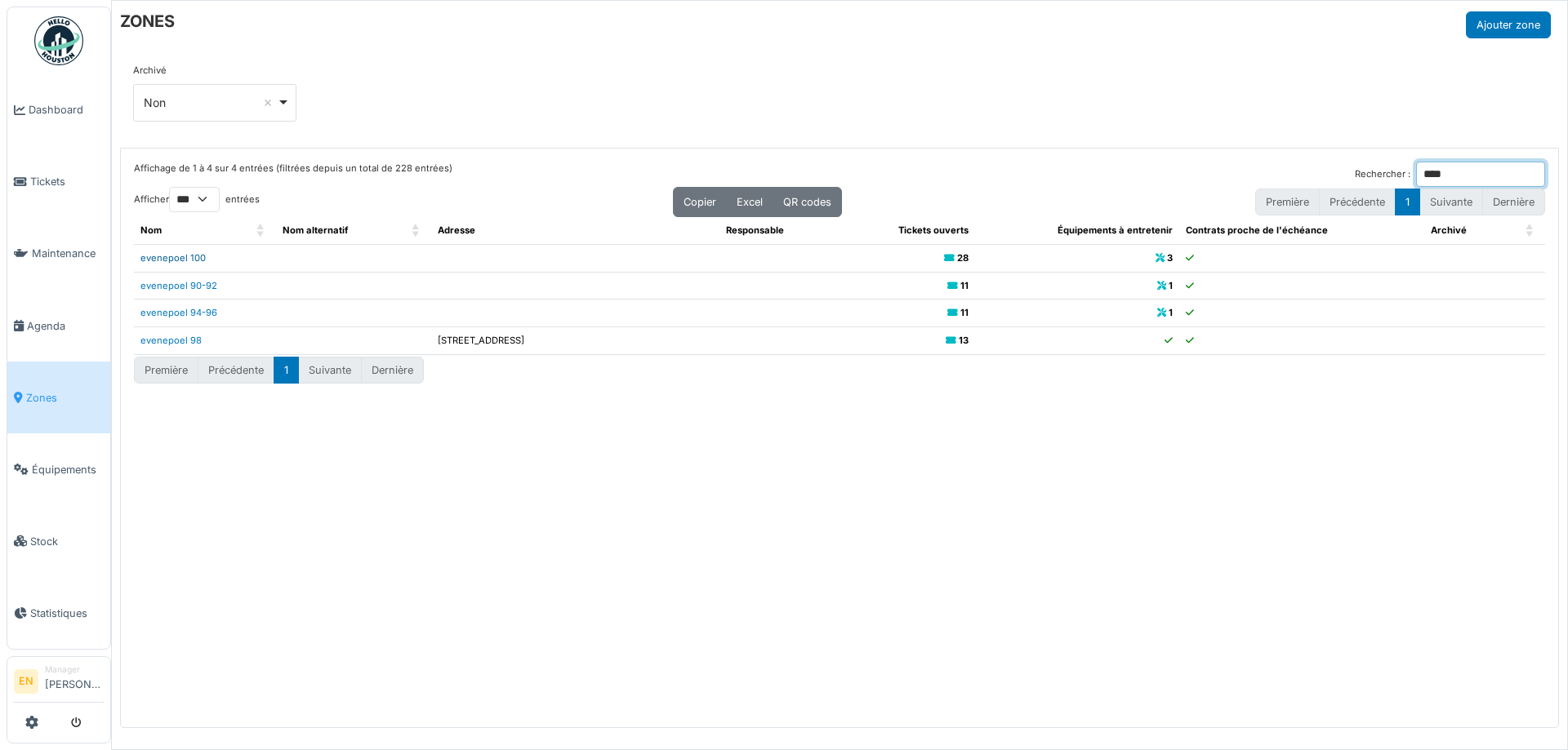
type input "****"
click at [177, 259] on link "evenepoel 100" at bounding box center [173, 258] width 65 height 12
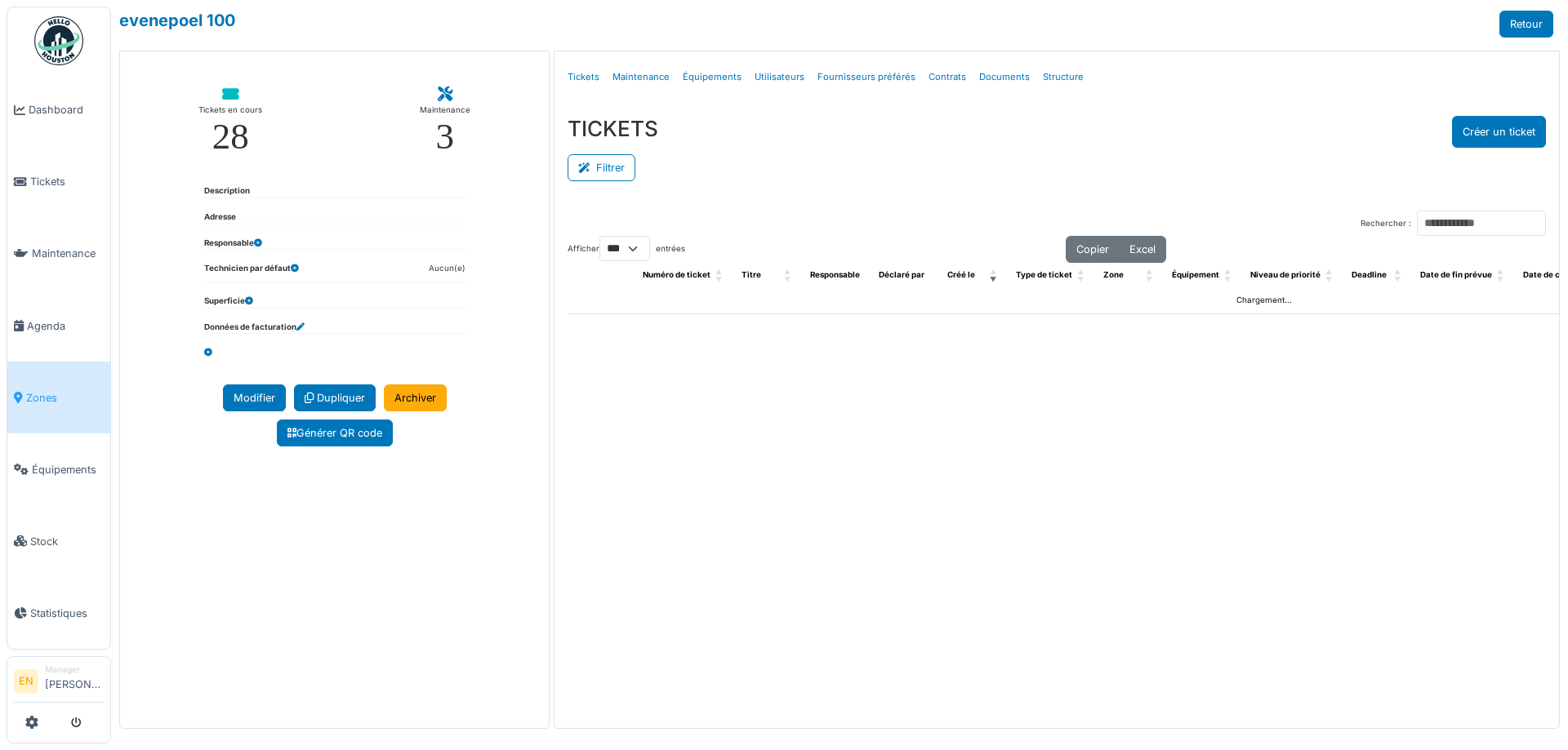
select select "***"
click at [1058, 81] on link "Structure" at bounding box center [1062, 77] width 54 height 38
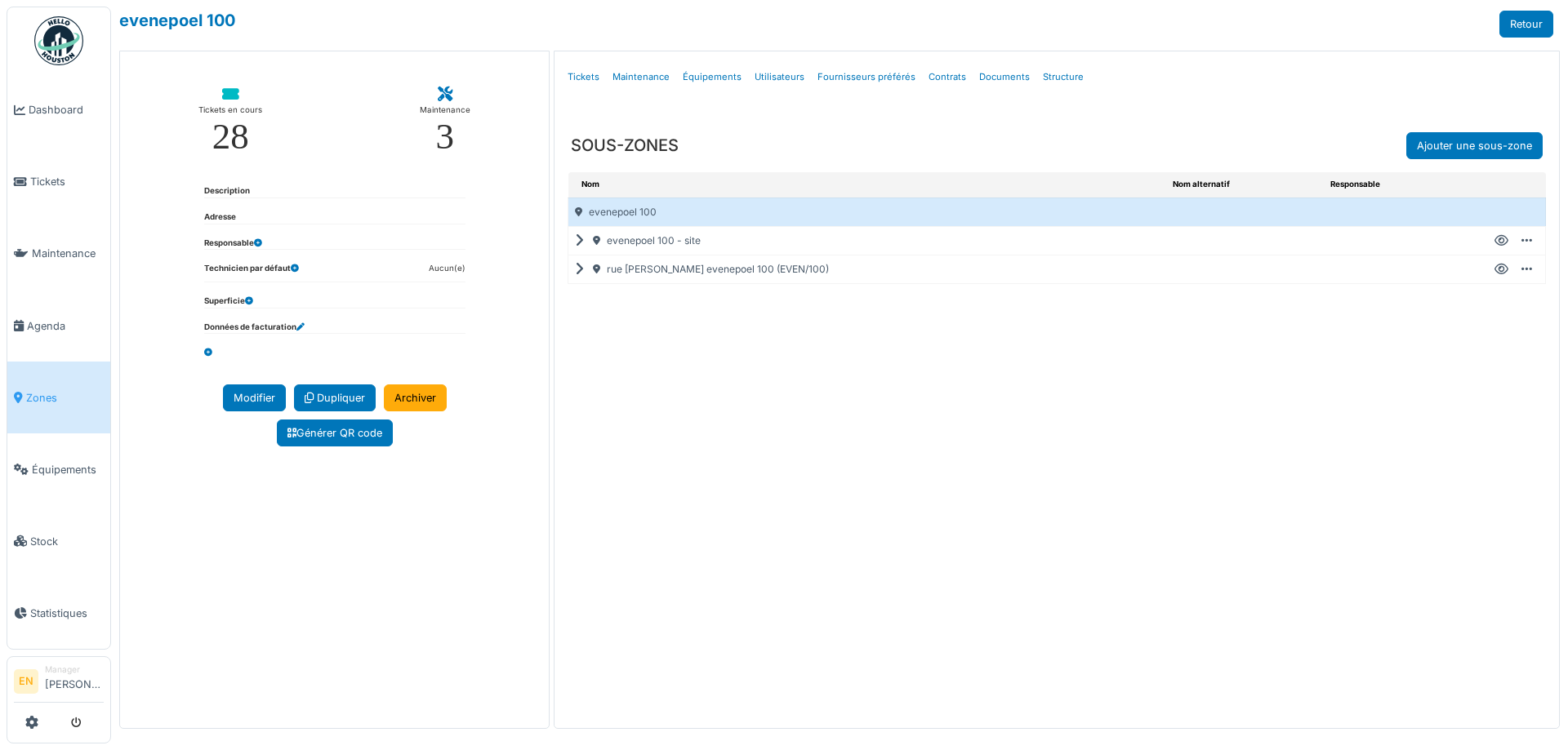
click at [584, 271] on div "rue h. evenepoel 100 (EVEN/100)" at bounding box center [867, 269] width 597 height 28
click at [578, 270] on icon at bounding box center [582, 270] width 15 height 1
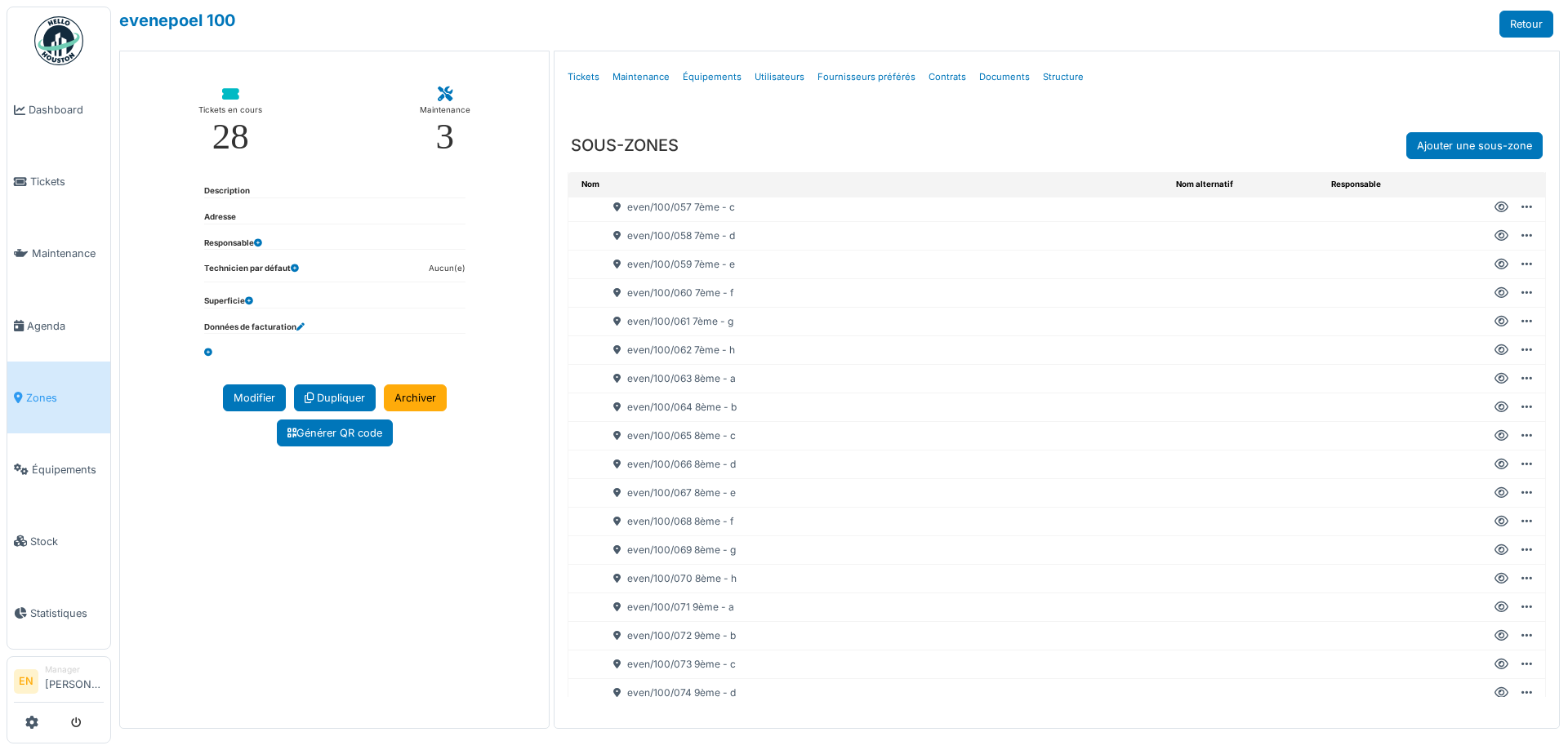
scroll to position [1714, 0]
click at [1494, 327] on icon at bounding box center [1501, 327] width 14 height 1
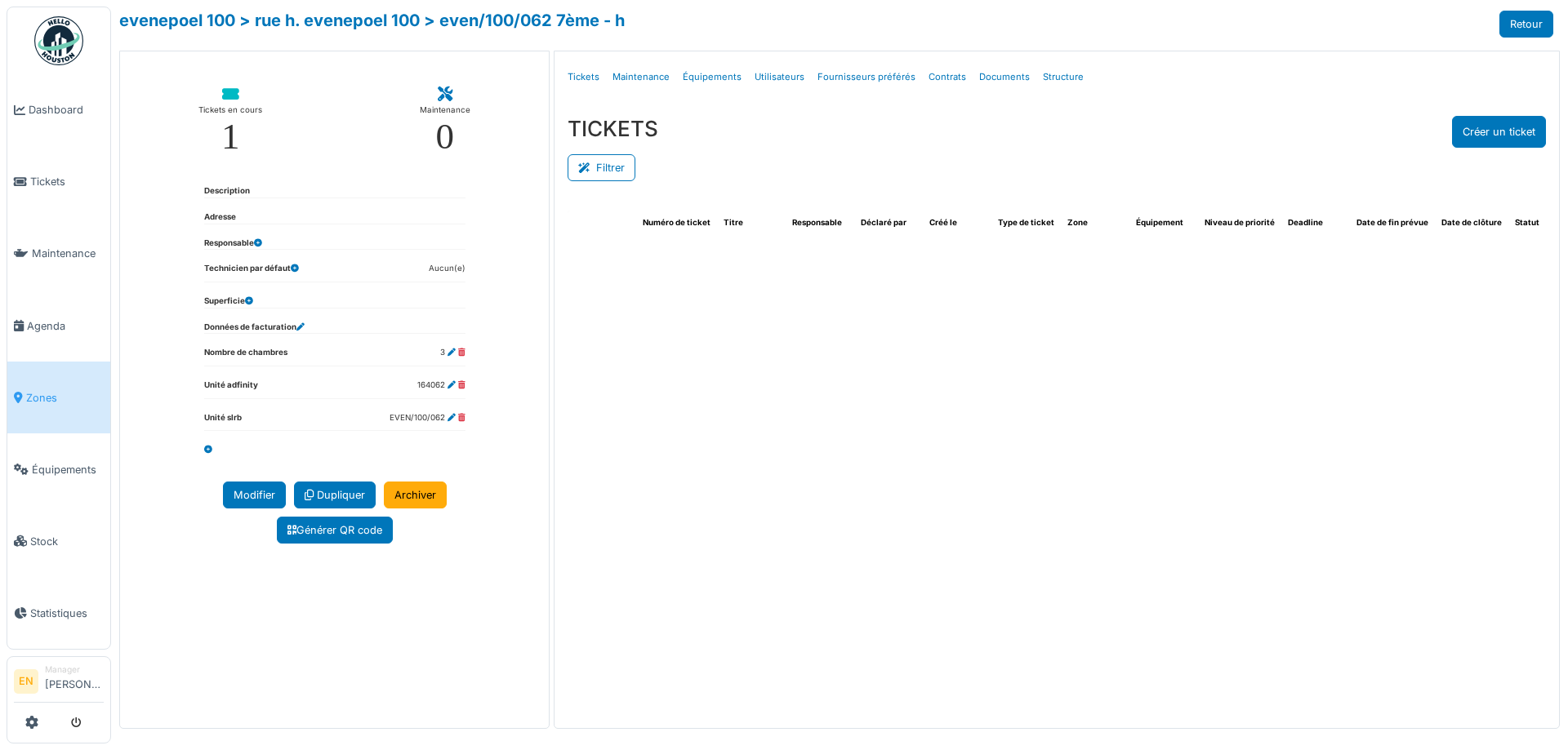
select select "***"
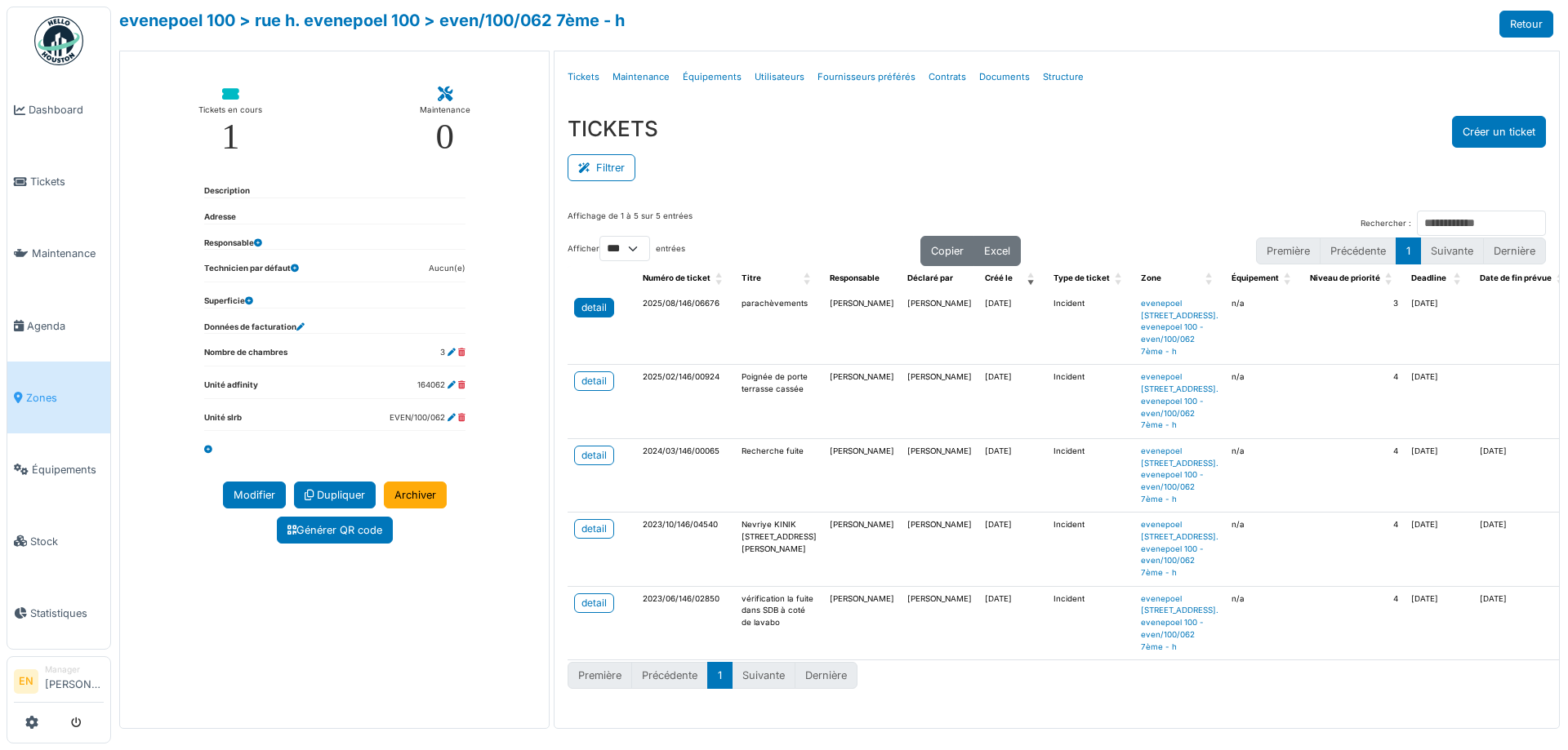
click at [583, 310] on div "detail" at bounding box center [594, 308] width 25 height 15
click at [957, 149] on div "Filtrer" at bounding box center [1056, 166] width 978 height 36
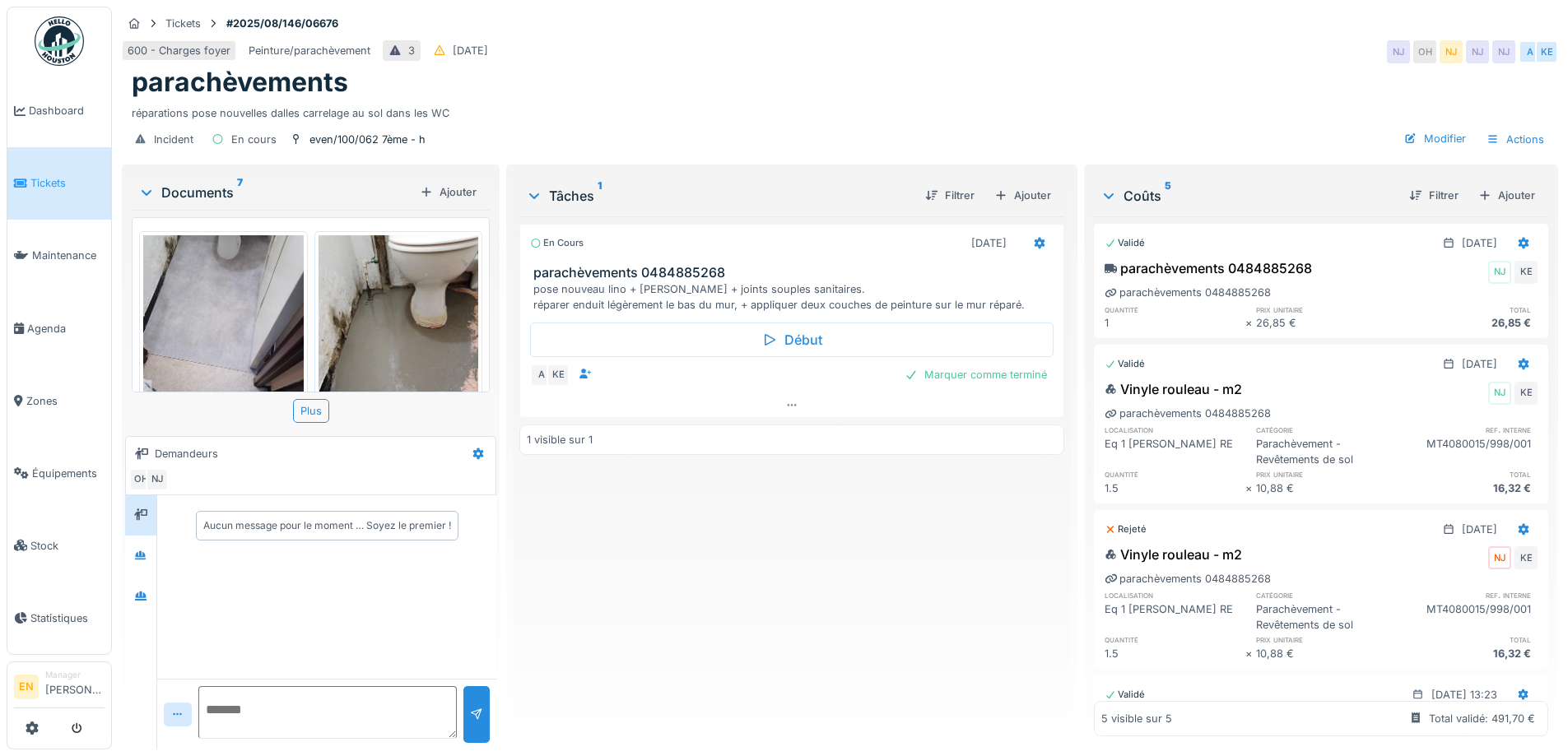
click at [688, 500] on div "En cours [DATE] parachèvements 0484885268 pose nouveau lino + [PERSON_NAME] + j…" at bounding box center [791, 477] width 544 height 520
click at [688, 500] on div "En cours 04/09/2025 parachèvements 0484885268 pose nouveau lino + plinthes + jo…" at bounding box center [791, 477] width 544 height 520
click at [788, 402] on icon at bounding box center [792, 405] width 13 height 11
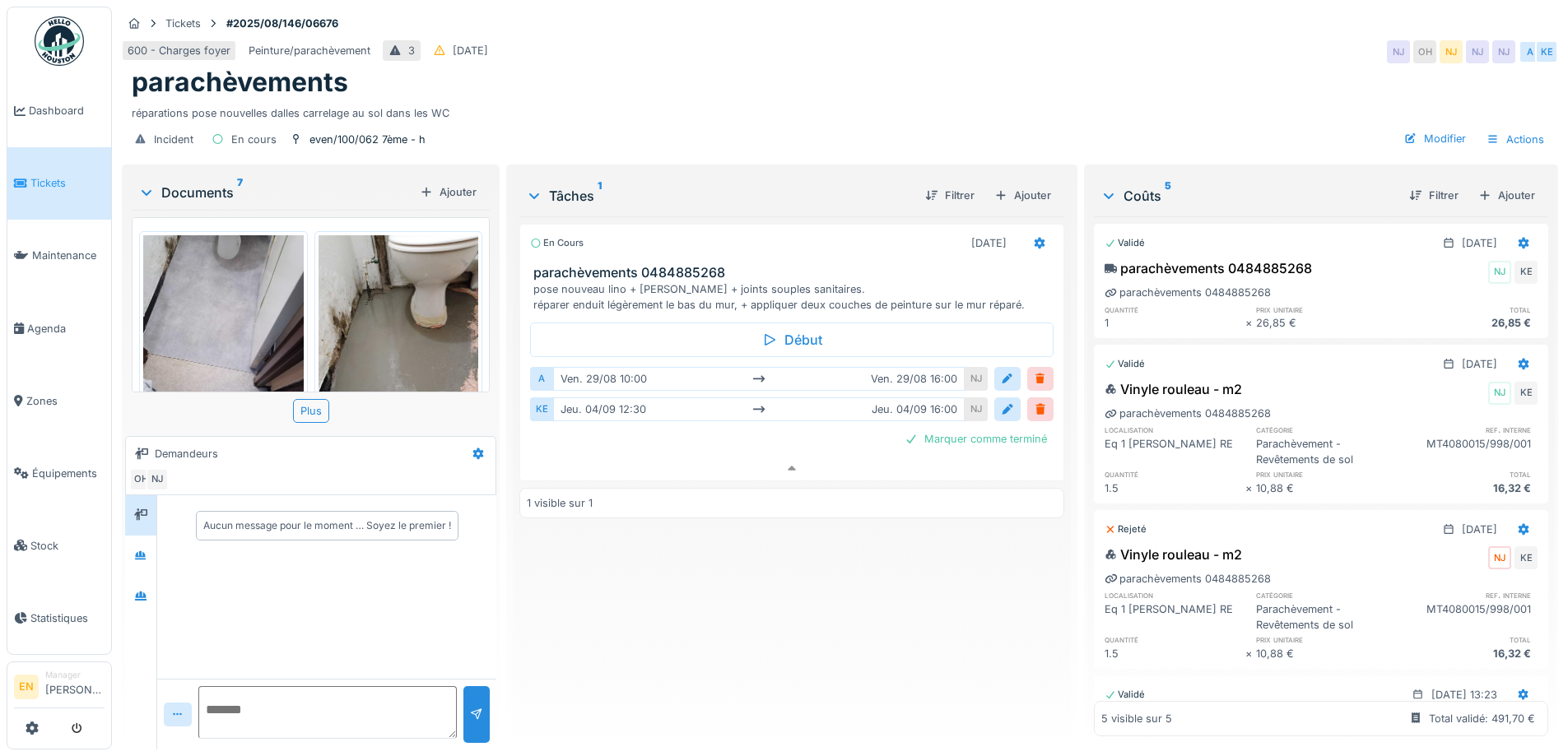
click at [753, 576] on div "En cours 04/09/2025 parachèvements 0484885268 pose nouveau lino + plinthes + jo…" at bounding box center [791, 477] width 544 height 520
click at [138, 591] on icon at bounding box center [141, 597] width 13 height 11
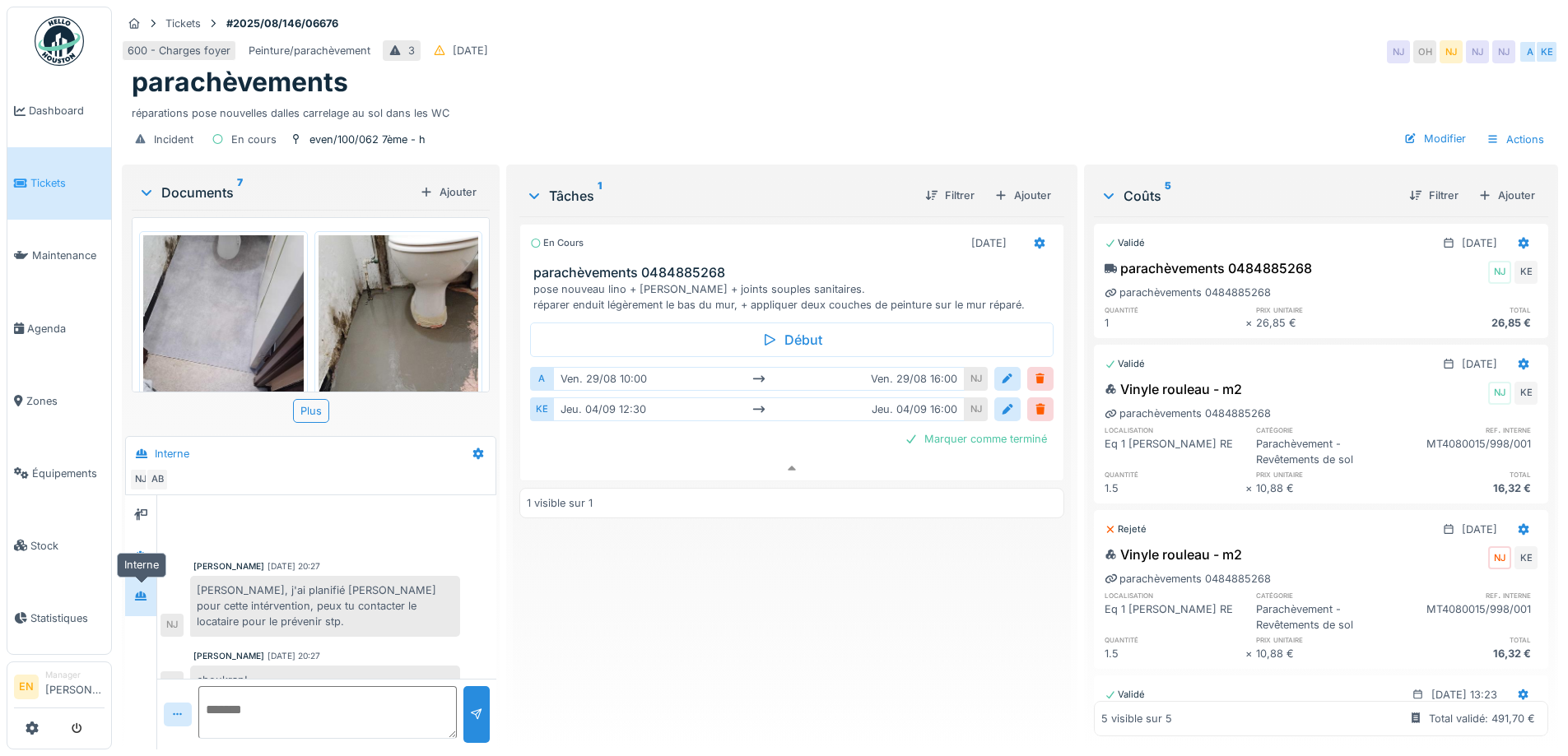
scroll to position [424, 0]
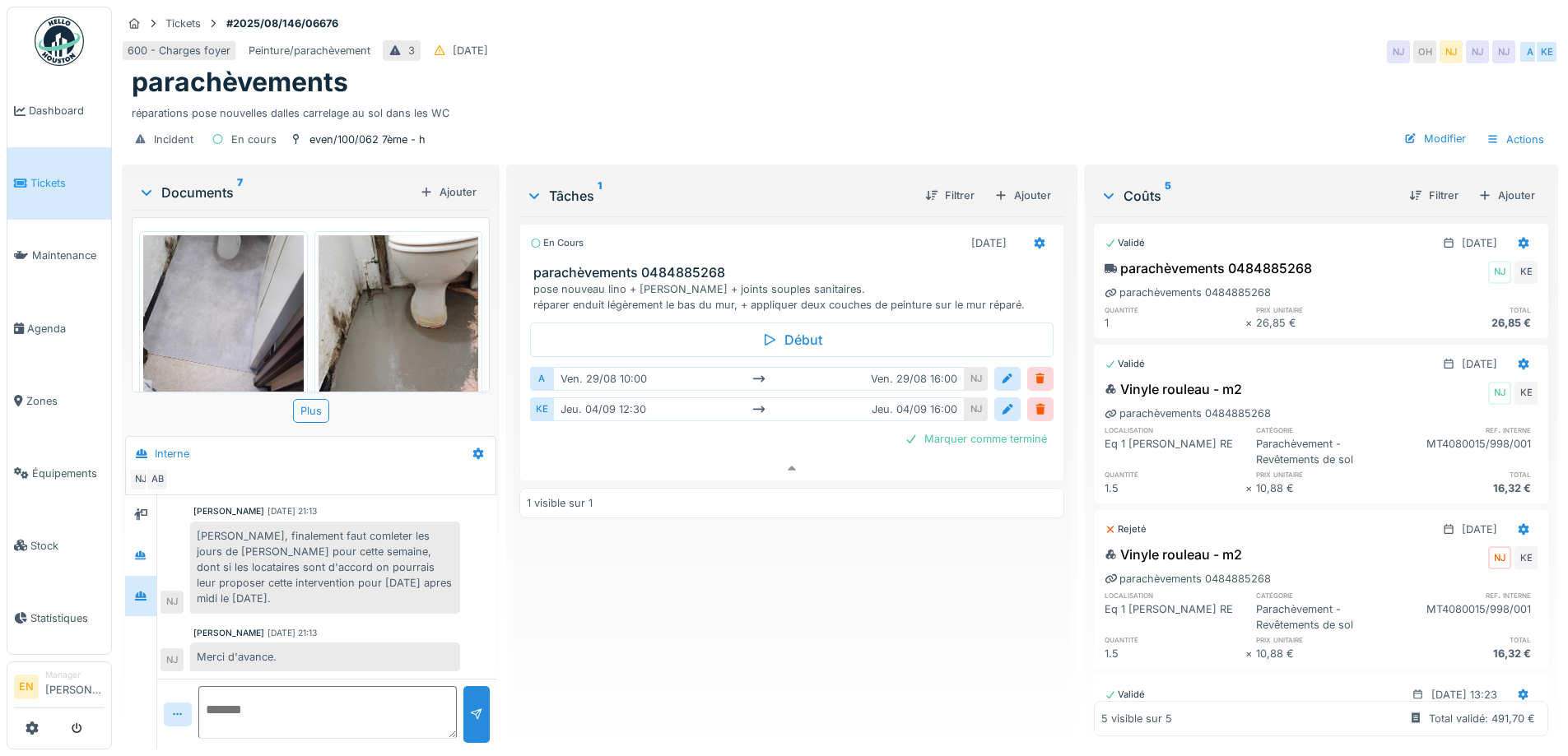
click at [534, 587] on div "En cours 04/09/2025 parachèvements 0484885268 pose nouveau lino + plinthes + jo…" at bounding box center [791, 477] width 544 height 520
click at [522, 603] on div "En cours 04/09/2025 parachèvements 0484885268 pose nouveau lino + plinthes + jo…" at bounding box center [791, 477] width 544 height 520
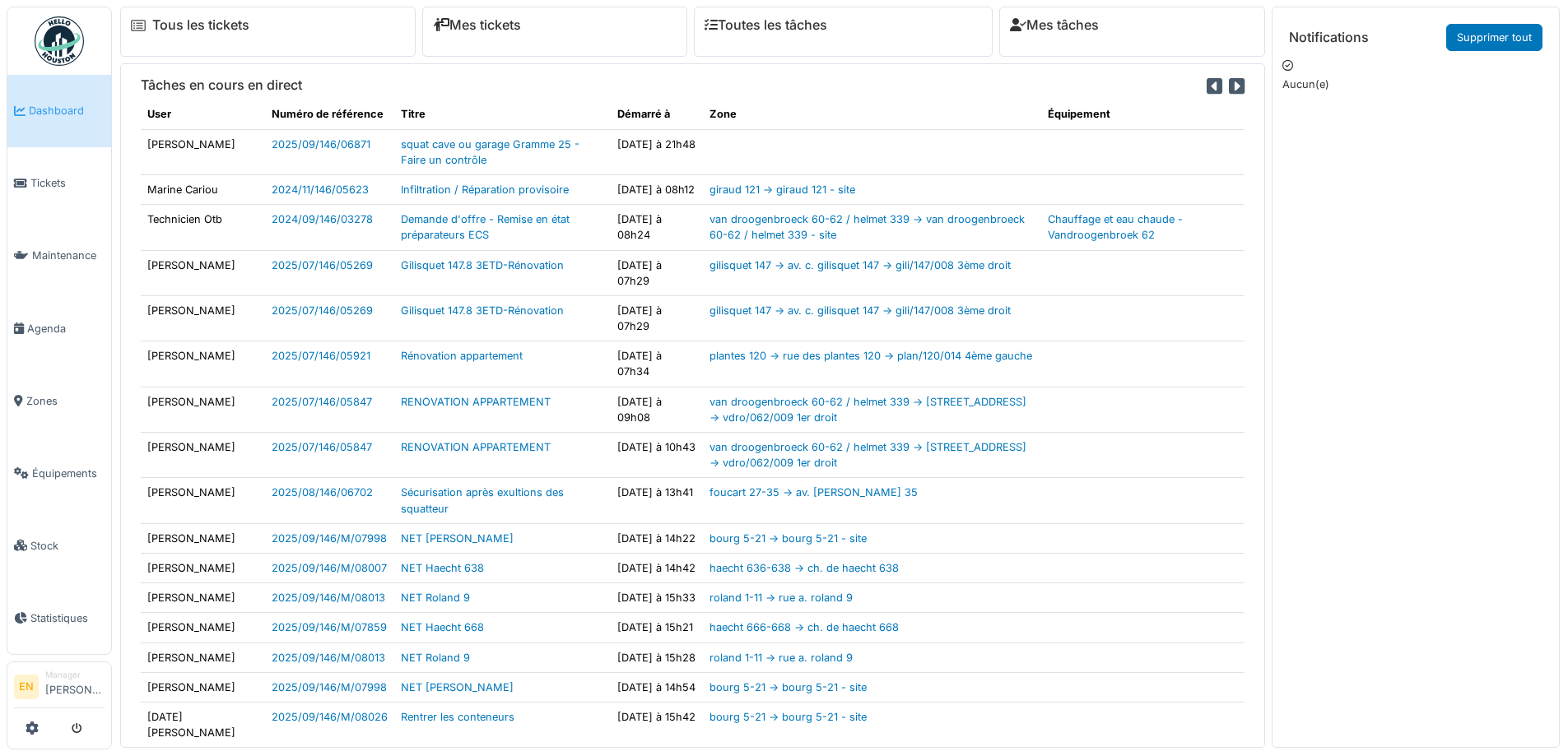
click at [53, 40] on img at bounding box center [59, 41] width 49 height 49
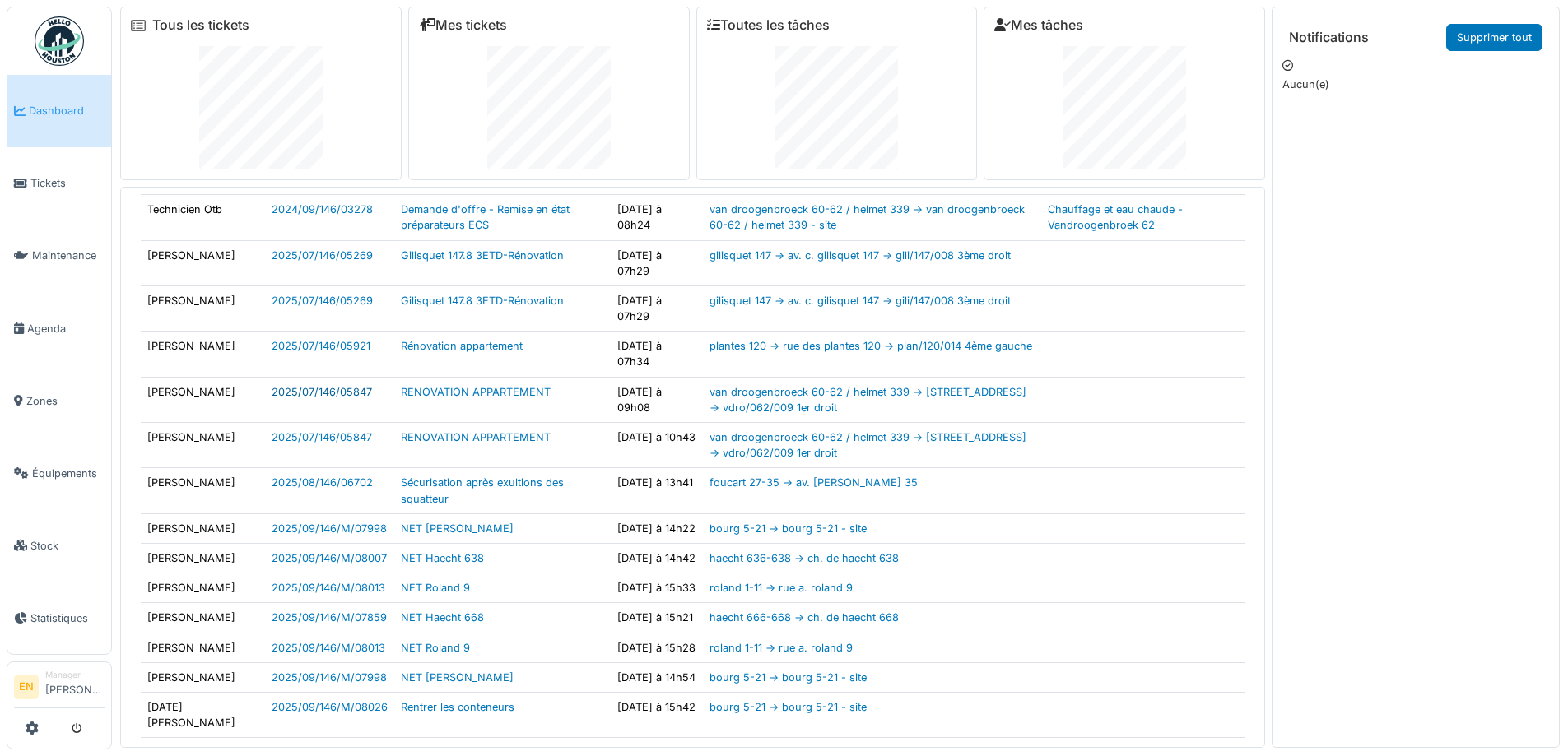
scroll to position [165, 0]
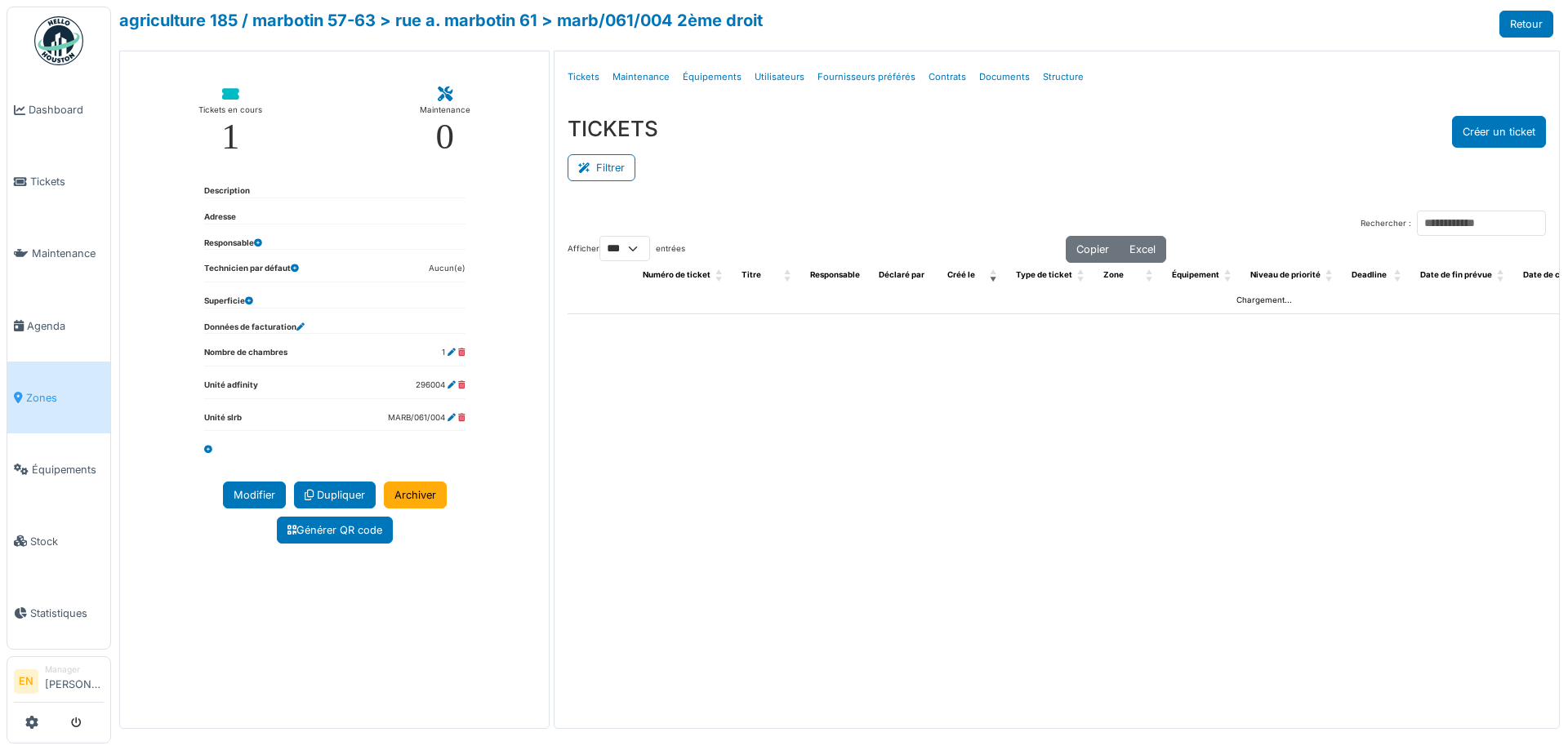
select select "***"
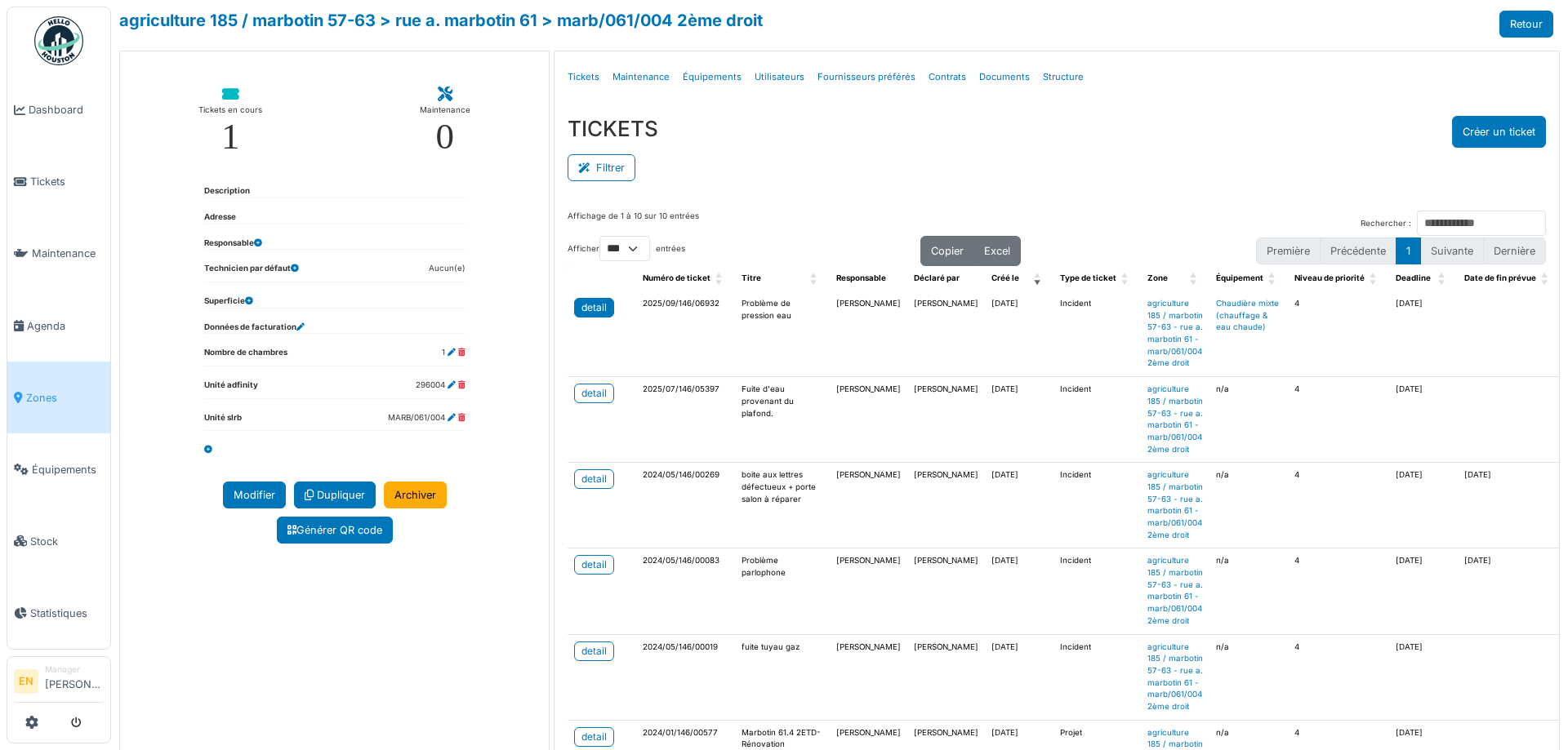
click at [595, 307] on div "detail" at bounding box center [594, 308] width 25 height 15
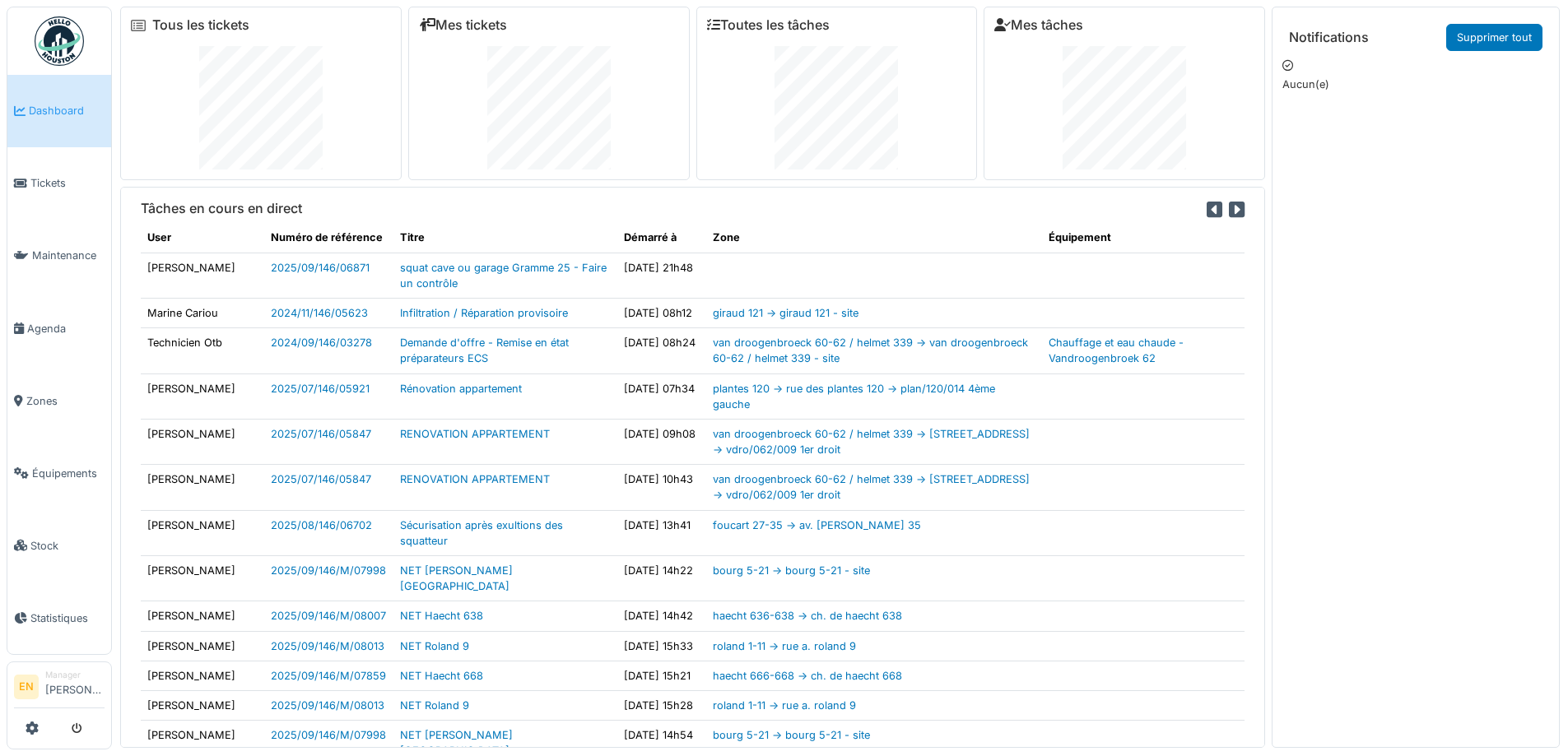
click at [56, 24] on img at bounding box center [59, 41] width 49 height 49
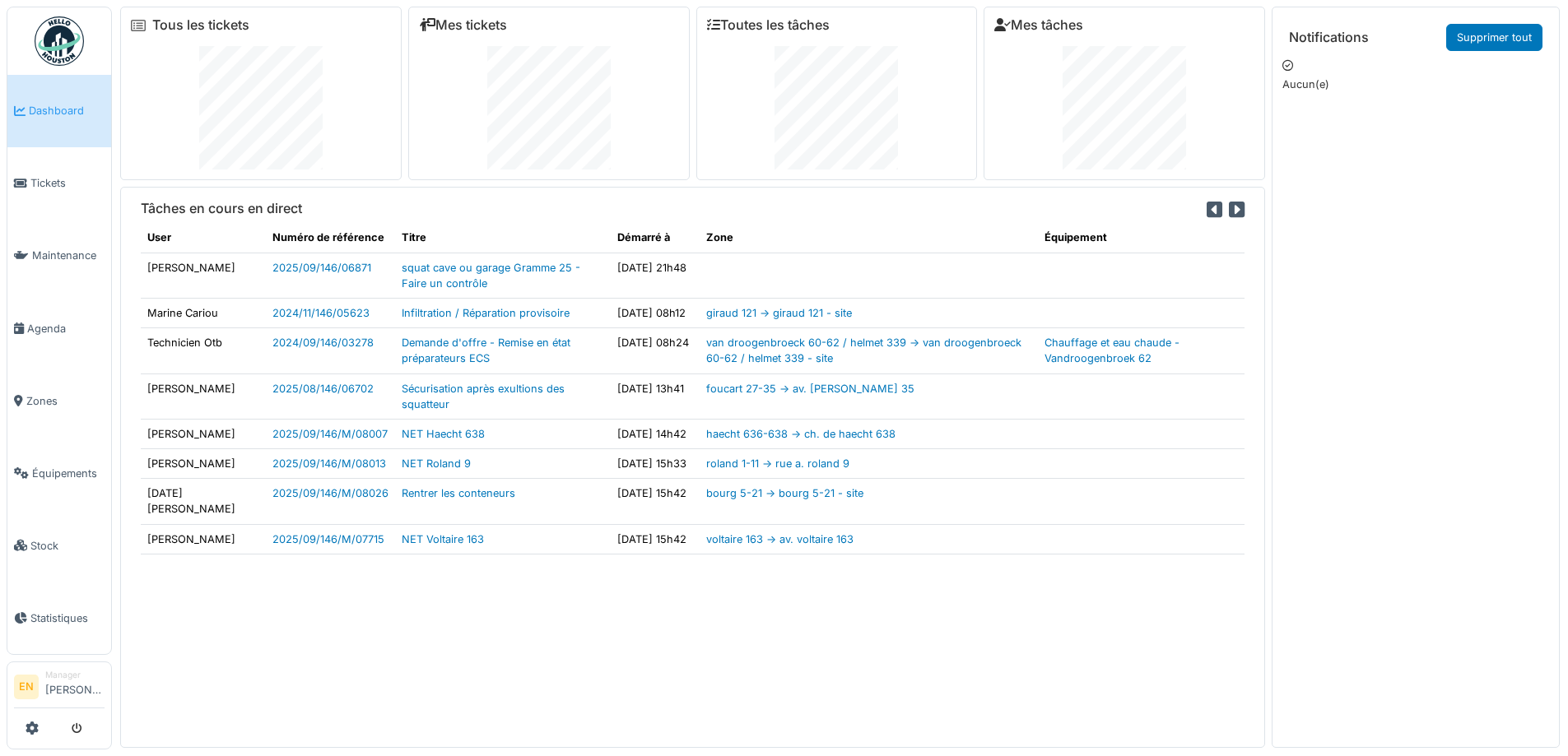
click at [200, 700] on div "Tâches en cours en direct User Numéro de référence Titre Démarré à Zone Équipem…" at bounding box center [692, 467] width 1145 height 560
click at [424, 679] on div "Tâches en cours en direct User Numéro de référence Titre Démarré à Zone Équipem…" at bounding box center [692, 467] width 1145 height 560
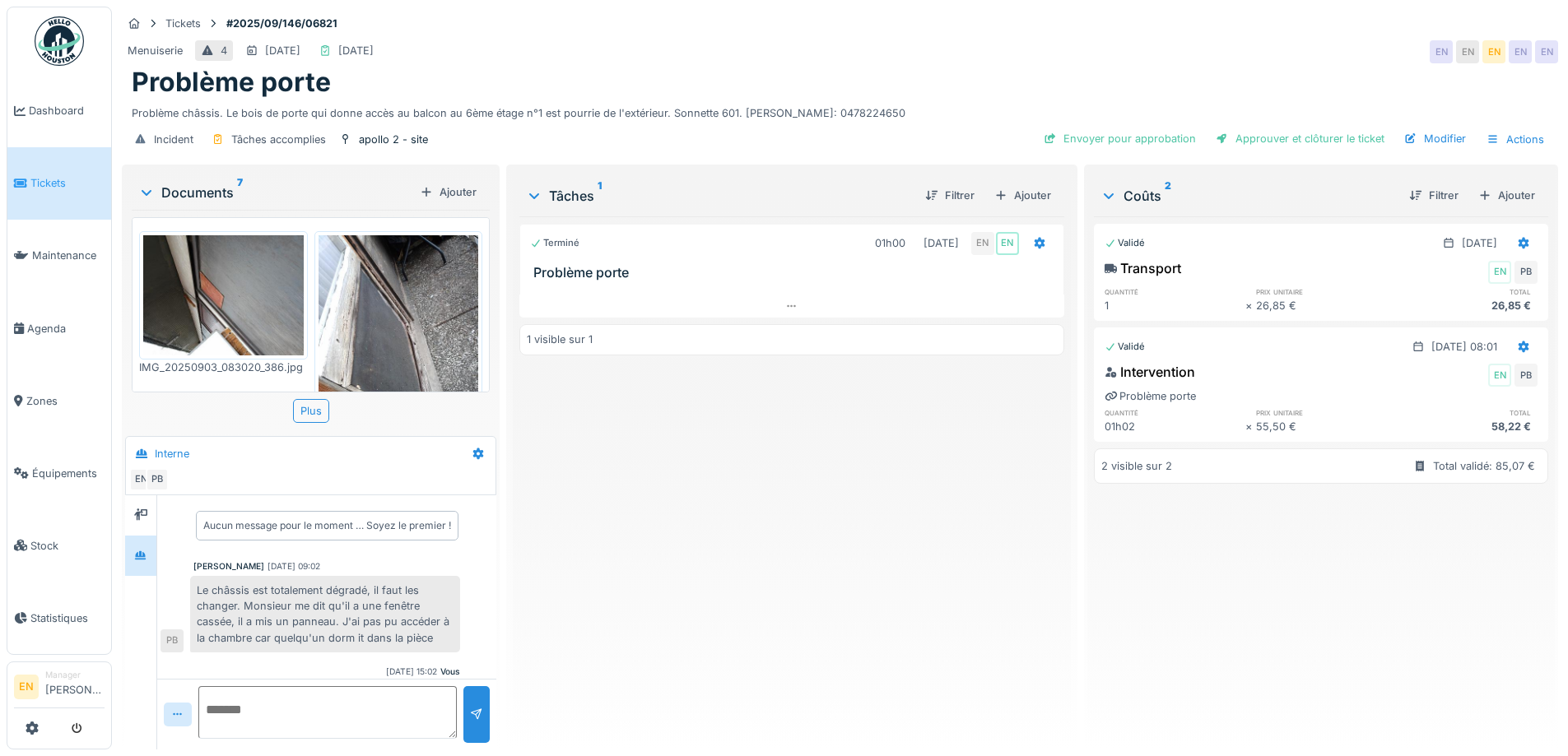
scroll to position [53, 0]
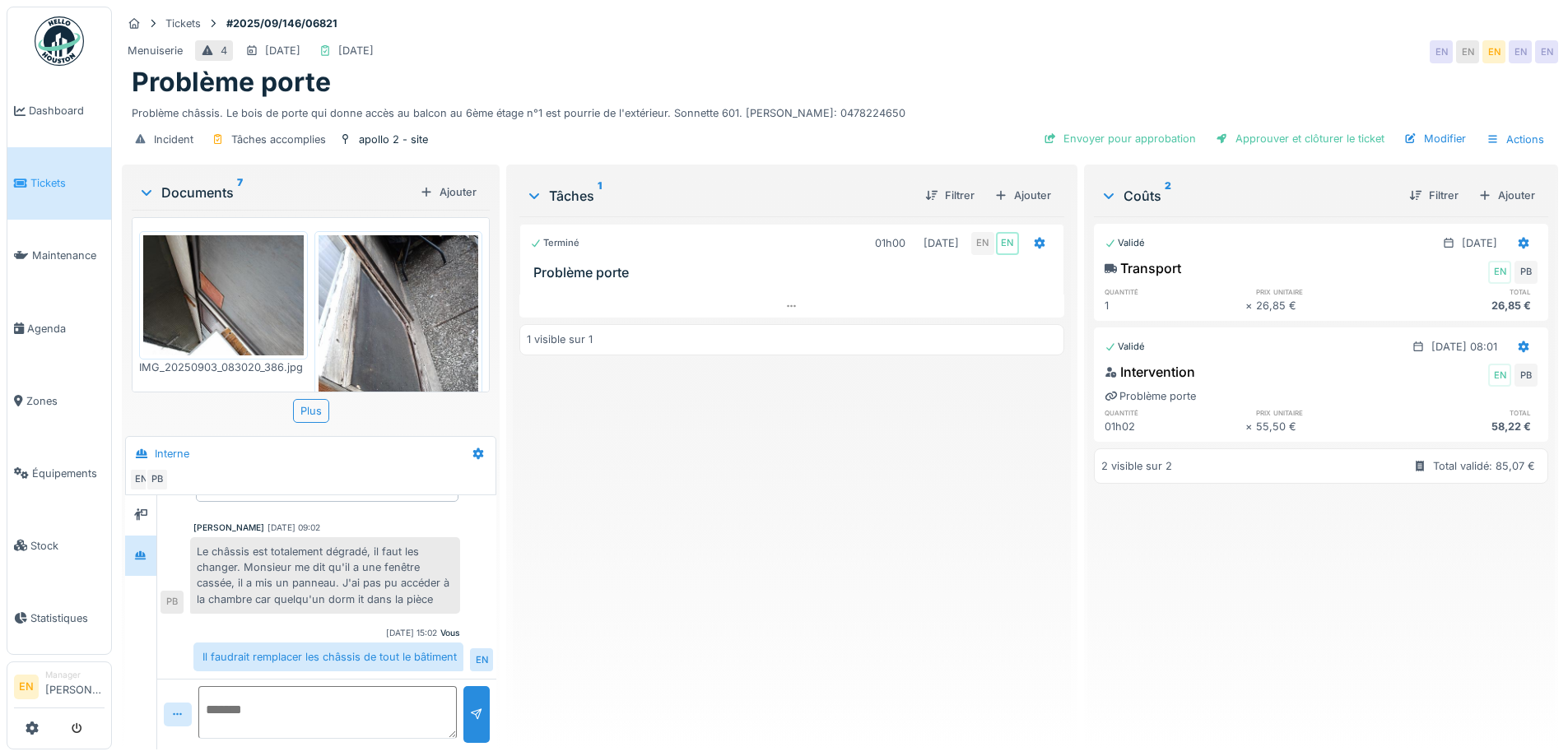
click at [1035, 49] on div "Menuiserie 4 [DATE] [DATE] EN EN EN EN EN" at bounding box center [839, 51] width 1436 height 29
click at [680, 583] on div "Terminé 01h00 [DATE] EN EN Problème porte 1 visible sur 1" at bounding box center [791, 477] width 544 height 520
click at [666, 552] on div "Terminé 01h00 [DATE] EN EN Problème porte 1 visible sur 1" at bounding box center [791, 477] width 544 height 520
click at [758, 496] on div "Terminé 01h00 [DATE] EN EN Problème porte 1 visible sur 1" at bounding box center [791, 477] width 544 height 520
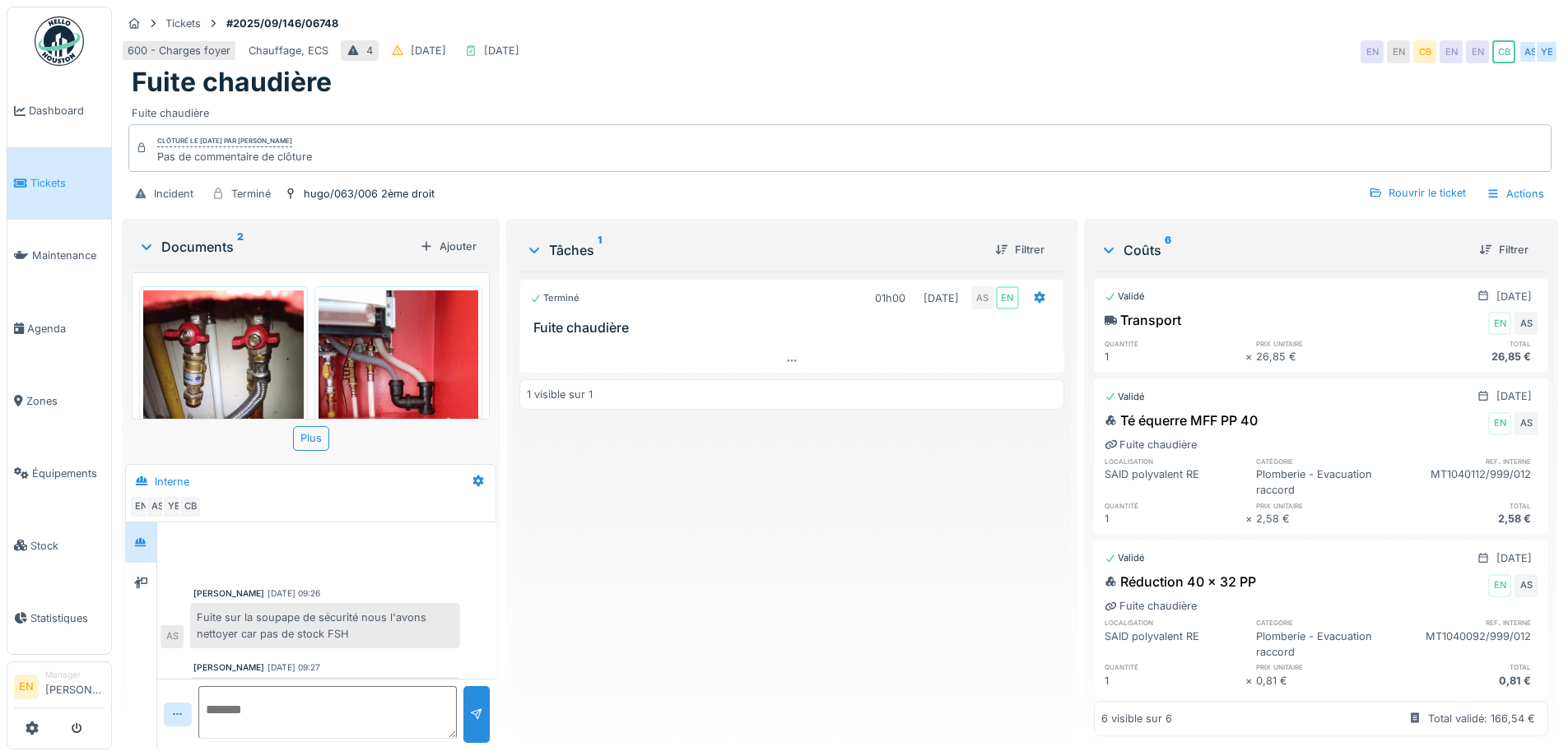
scroll to position [291, 0]
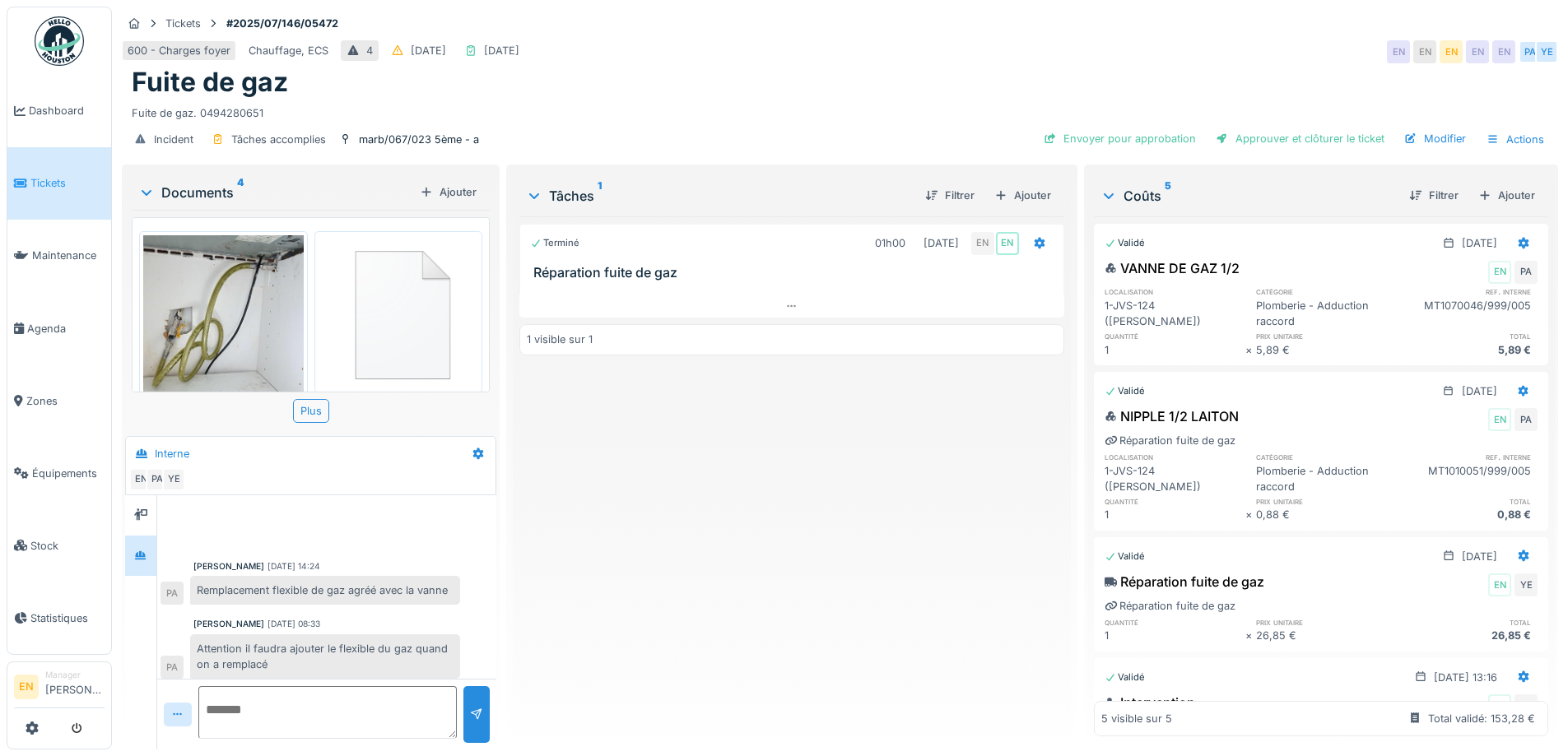
scroll to position [5, 0]
click at [850, 67] on div "Fuite de gaz" at bounding box center [840, 82] width 1417 height 31
click at [654, 107] on div "Fuite de gaz. 0494280651" at bounding box center [840, 110] width 1417 height 22
click at [663, 481] on div "Terminé 01h00 [DATE] EN EN Réparation fuite de gaz 1 visible sur 1" at bounding box center [791, 477] width 544 height 520
